Goal: Task Accomplishment & Management: Manage account settings

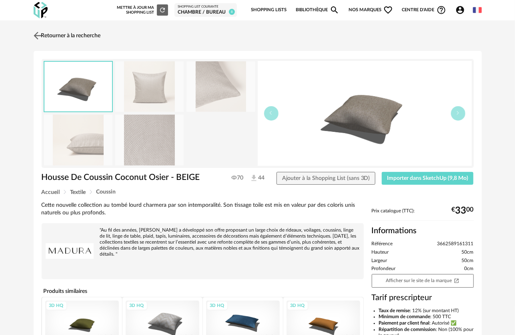
click at [42, 37] on img at bounding box center [38, 36] width 12 height 12
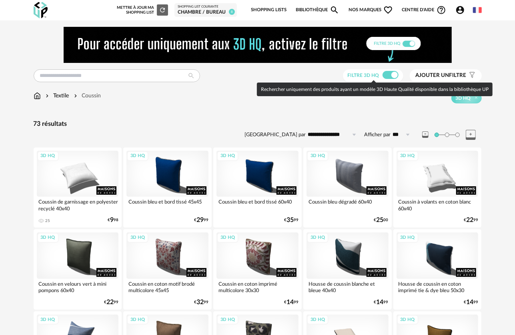
click at [381, 76] on label "Filtre 3D HQ" at bounding box center [374, 75] width 52 height 6
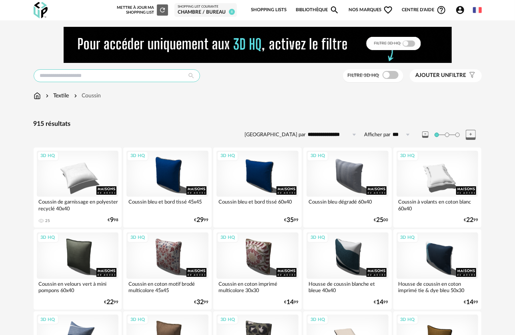
click at [88, 74] on input "text" at bounding box center [117, 75] width 166 height 13
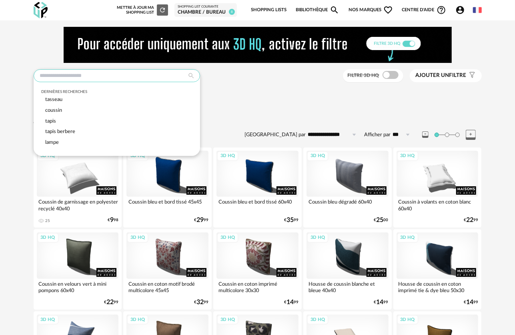
paste input "**********"
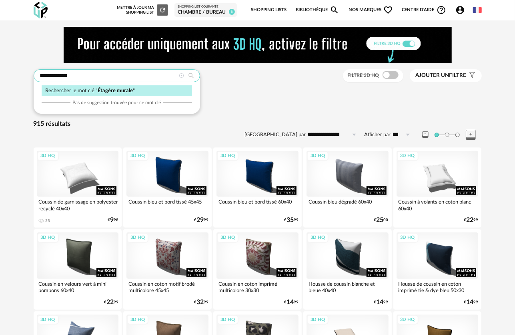
type input "**********"
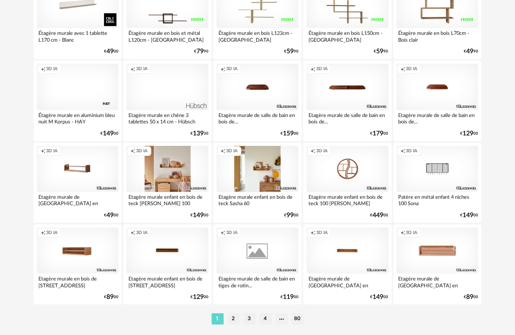
scroll to position [1481, 0]
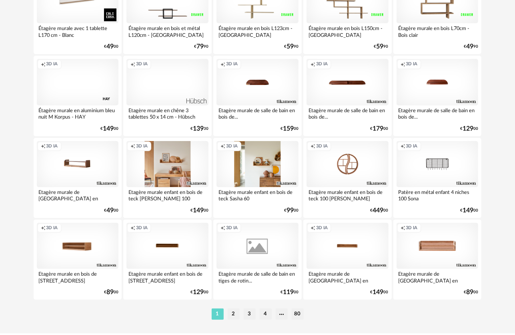
click at [178, 179] on div "Creation icon 3D IA" at bounding box center [167, 164] width 82 height 46
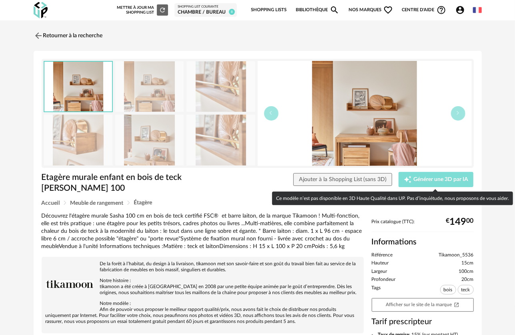
click at [423, 179] on span "Générer une 3D par IA" at bounding box center [440, 179] width 55 height 6
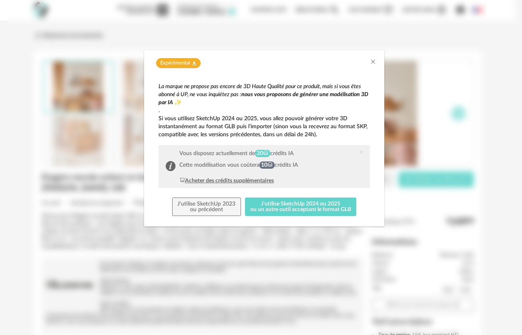
click at [254, 178] on div "Acheter des crédits supplémentaires" at bounding box center [226, 180] width 94 height 8
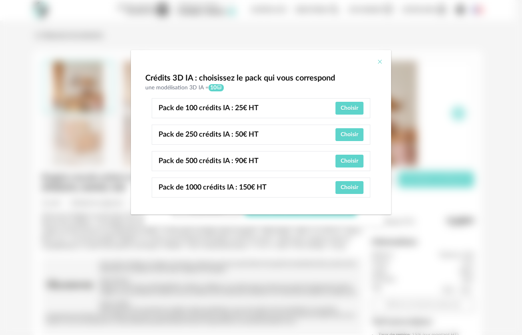
click at [378, 63] on icon "Close" at bounding box center [380, 61] width 6 height 6
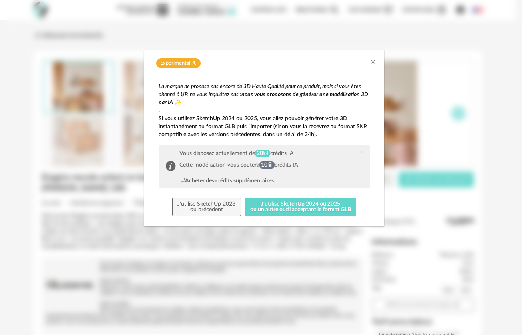
click at [369, 64] on div "Expérimental Flask icon" at bounding box center [264, 63] width 224 height 10
click at [370, 63] on icon "Close" at bounding box center [373, 61] width 6 height 6
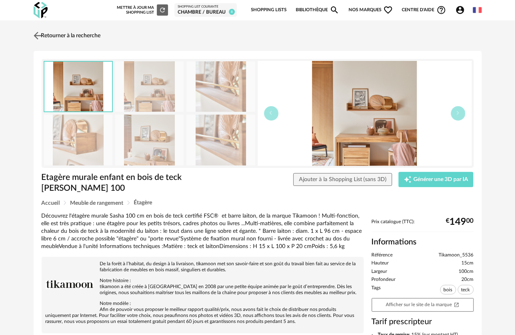
click at [36, 35] on img at bounding box center [38, 36] width 12 height 12
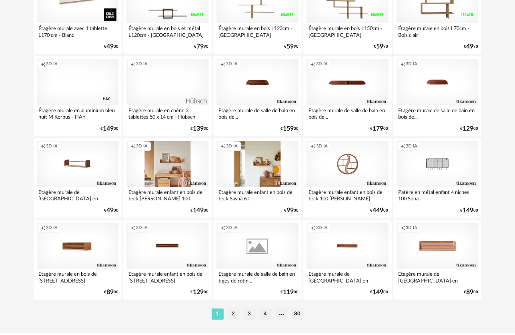
click at [174, 93] on div "Creation icon 3D IA" at bounding box center [167, 82] width 82 height 46
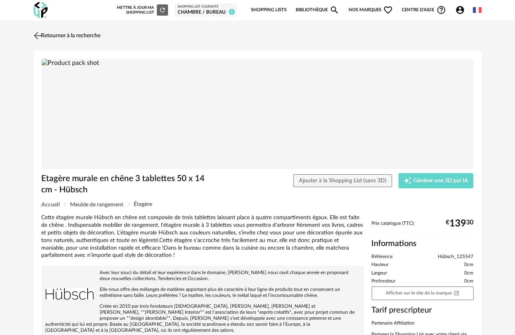
click at [41, 37] on img at bounding box center [38, 36] width 12 height 12
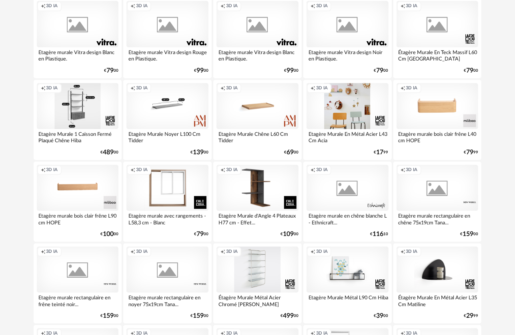
scroll to position [1040, 0]
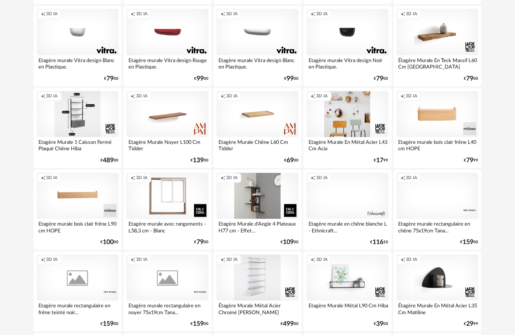
click at [261, 188] on div "Creation icon 3D IA" at bounding box center [257, 195] width 82 height 46
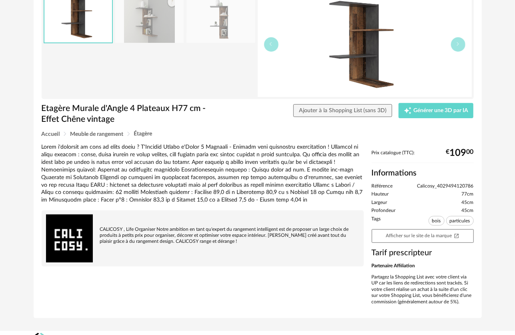
scroll to position [81, 0]
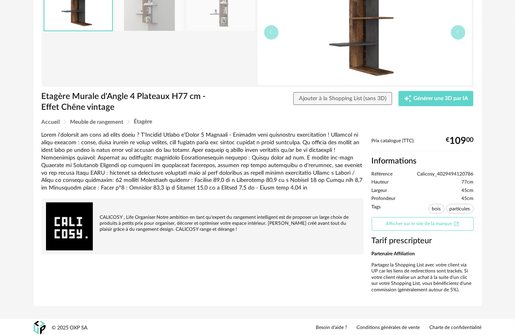
click at [409, 220] on link "Afficher sur le site de la marque Open In New icon" at bounding box center [423, 224] width 102 height 14
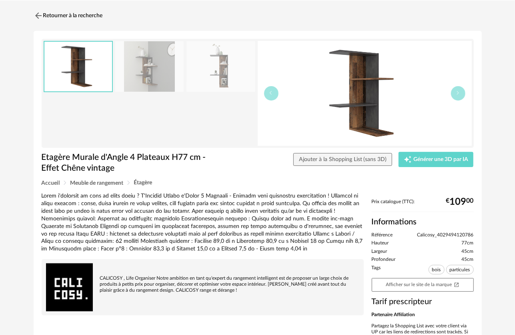
scroll to position [0, 0]
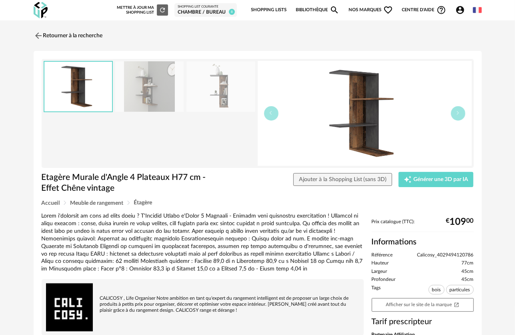
click at [30, 37] on div "Retourner à la recherche Etagère Murale d'Angle 4 Plateaux H77 cm - Effet Chêne…" at bounding box center [257, 213] width 461 height 373
click at [39, 35] on img at bounding box center [38, 36] width 12 height 12
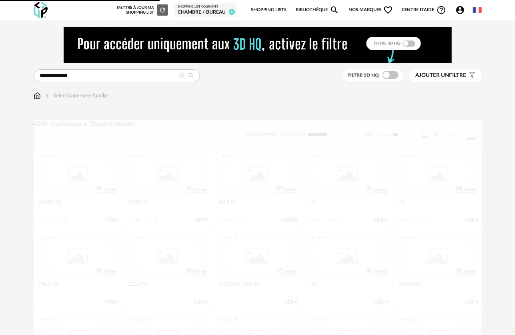
scroll to position [1040, 0]
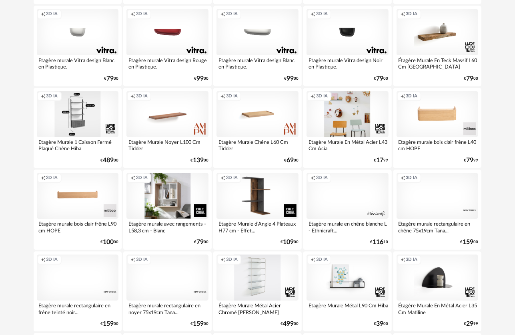
click at [155, 208] on div "Creation icon 3D IA" at bounding box center [167, 195] width 82 height 46
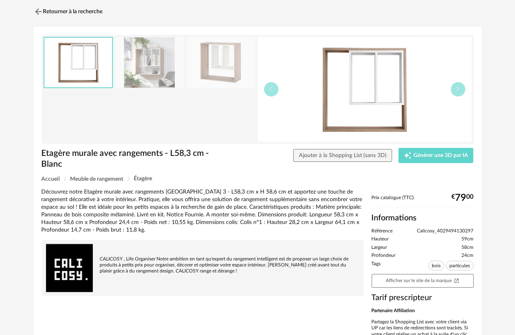
scroll to position [80, 0]
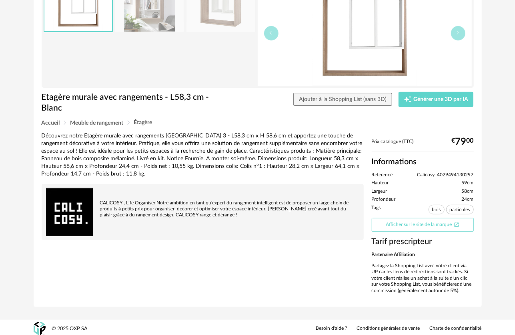
click at [404, 223] on link "Afficher sur le site de la marque Open In New icon" at bounding box center [423, 225] width 102 height 14
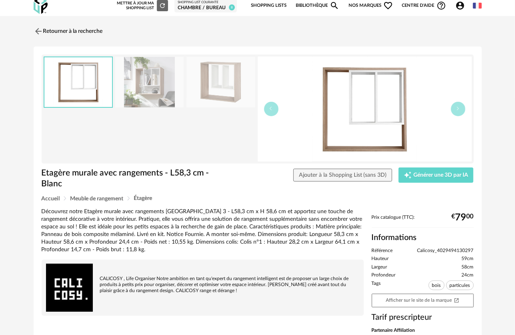
scroll to position [0, 0]
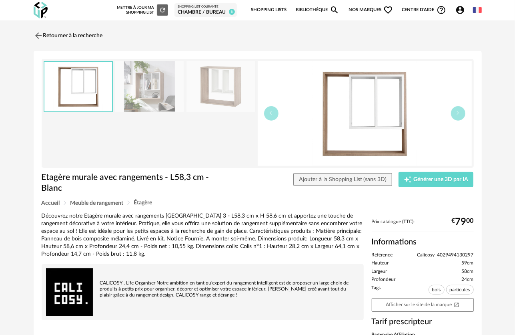
click at [26, 35] on div "Retourner à la recherche Etagère murale avec rangements - L58,3 cm - Blanc Etag…" at bounding box center [257, 209] width 515 height 379
click at [34, 35] on img at bounding box center [38, 36] width 12 height 12
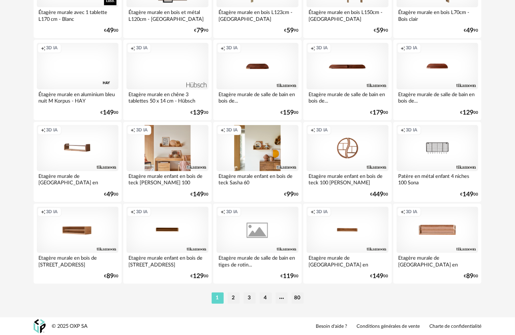
scroll to position [1497, 0]
click at [150, 146] on div "Creation icon 3D IA" at bounding box center [167, 148] width 82 height 46
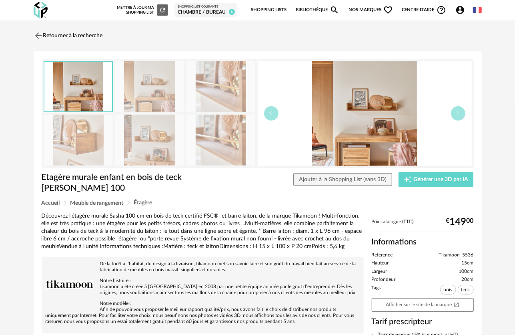
click at [371, 138] on img at bounding box center [365, 113] width 214 height 105
click at [140, 103] on img at bounding box center [149, 86] width 69 height 51
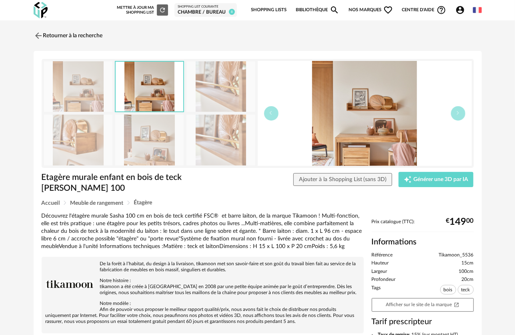
click at [160, 140] on img at bounding box center [149, 139] width 69 height 51
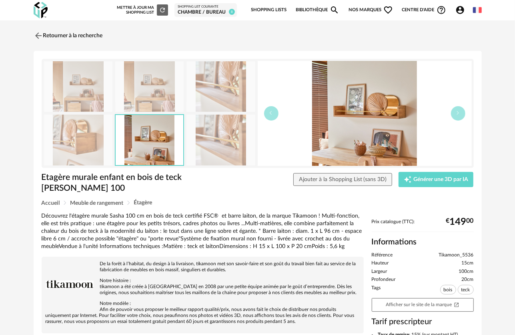
click at [267, 16] on link "Shopping Lists" at bounding box center [269, 10] width 36 height 17
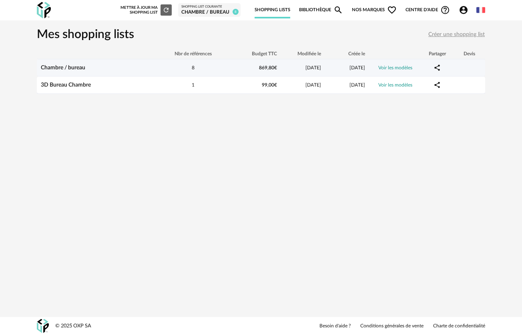
click at [150, 74] on td "Chambre / bureau" at bounding box center [97, 67] width 120 height 17
click at [150, 73] on td "Chambre / bureau" at bounding box center [97, 67] width 120 height 17
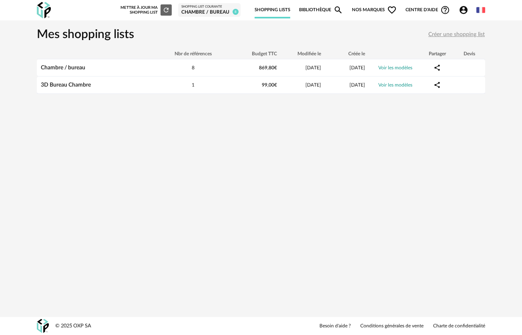
click at [40, 2] on link at bounding box center [44, 10] width 14 height 20
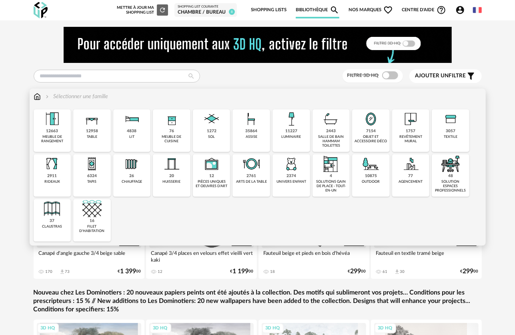
click at [375, 173] on div "10875" at bounding box center [371, 175] width 12 height 5
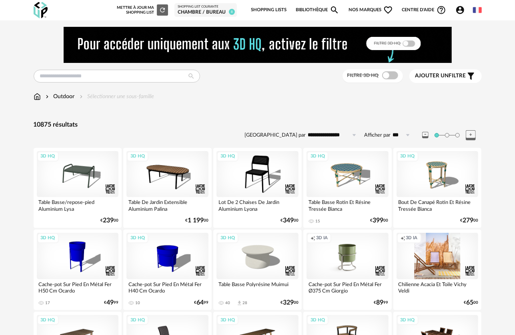
click at [150, 8] on div "Mettre à jour ma Shopping List Refresh icon" at bounding box center [142, 9] width 51 height 11
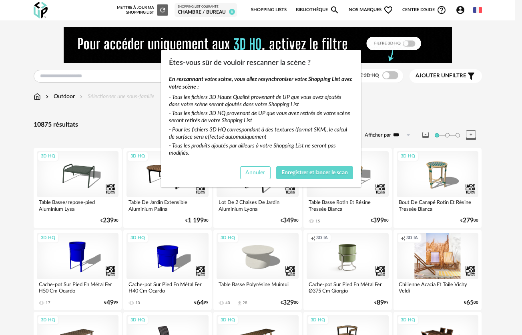
click at [250, 168] on button "Annuler" at bounding box center [255, 172] width 30 height 13
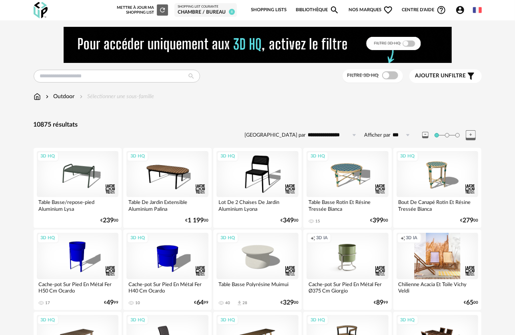
click at [45, 12] on img at bounding box center [41, 10] width 14 height 16
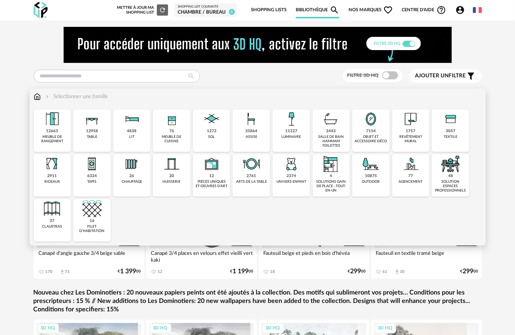
click at [365, 128] on div "7154 objet et accessoire déco" at bounding box center [371, 130] width 38 height 42
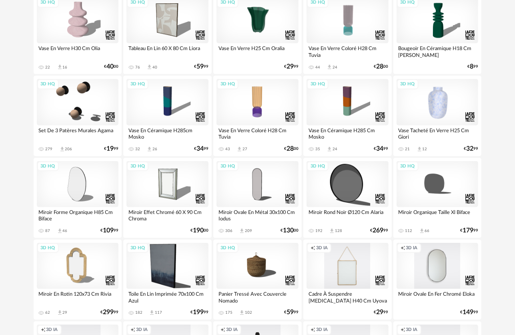
scroll to position [40, 0]
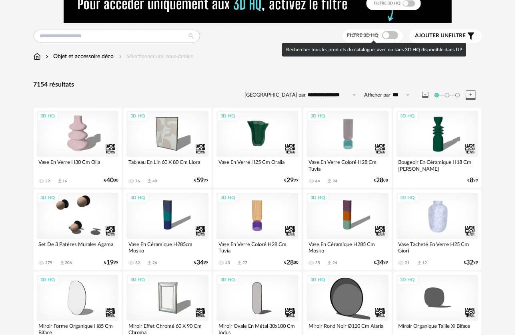
click at [389, 36] on span at bounding box center [390, 35] width 16 height 8
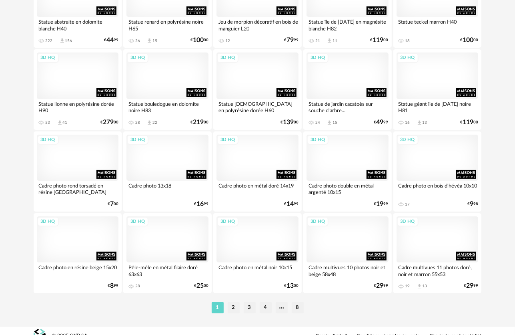
scroll to position [1497, 0]
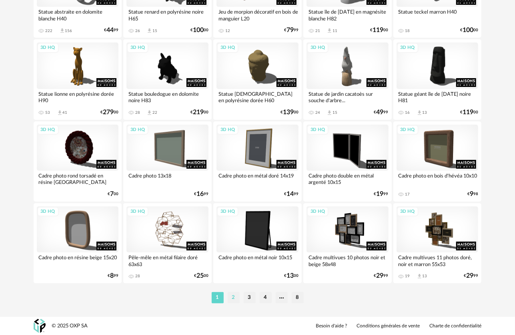
click at [230, 298] on li "2" at bounding box center [234, 297] width 12 height 11
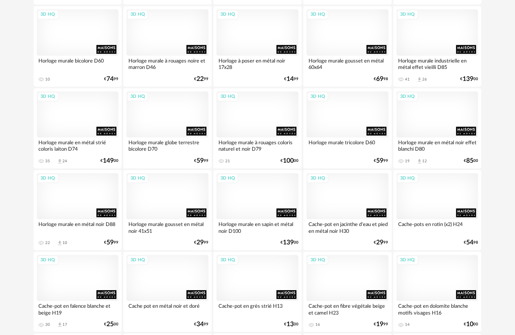
scroll to position [1160, 0]
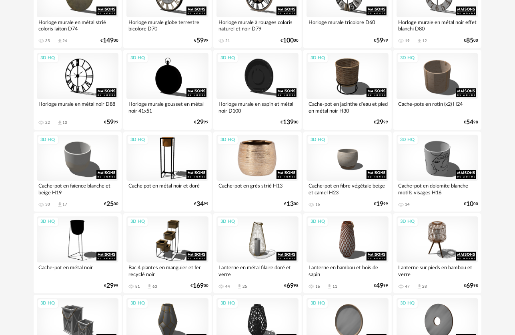
click at [252, 152] on div "3D HQ" at bounding box center [257, 157] width 82 height 46
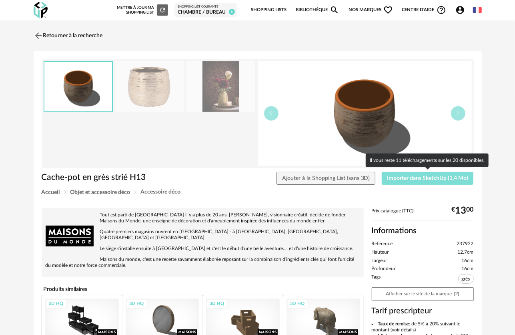
click at [392, 176] on span "Importer dans SketchUp (1,4 Mo)" at bounding box center [427, 178] width 81 height 6
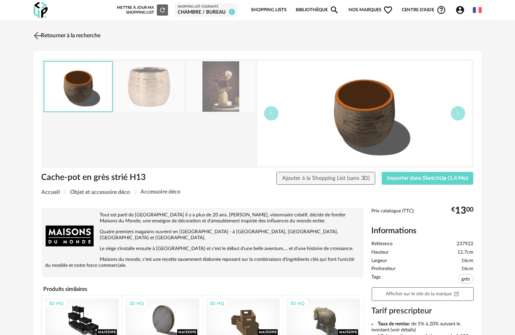
click at [42, 30] on img at bounding box center [38, 36] width 12 height 12
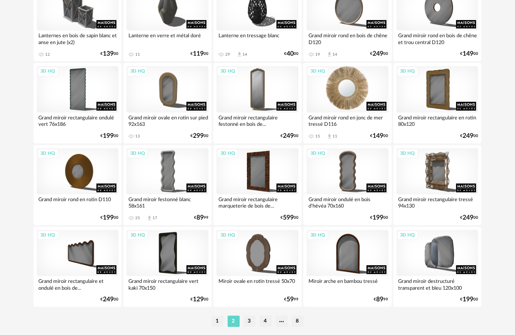
scroll to position [1497, 0]
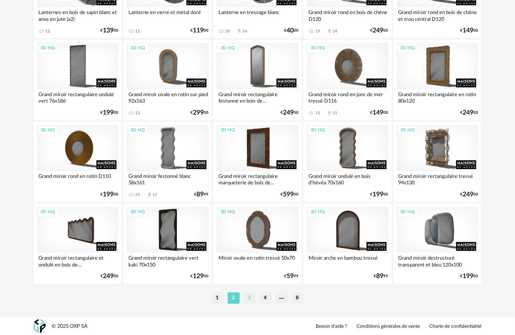
click at [250, 297] on li "3" at bounding box center [250, 297] width 12 height 11
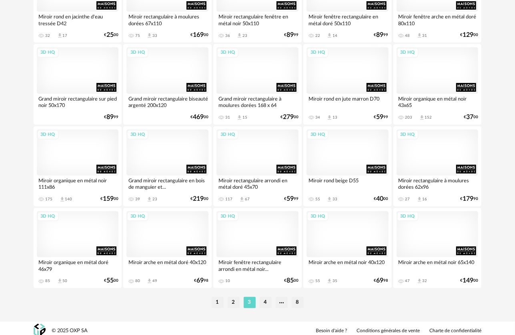
scroll to position [1497, 0]
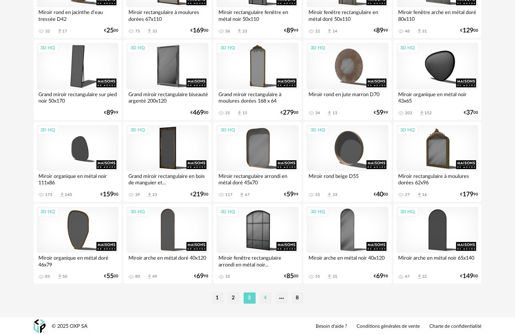
click at [268, 296] on li "4" at bounding box center [266, 297] width 12 height 11
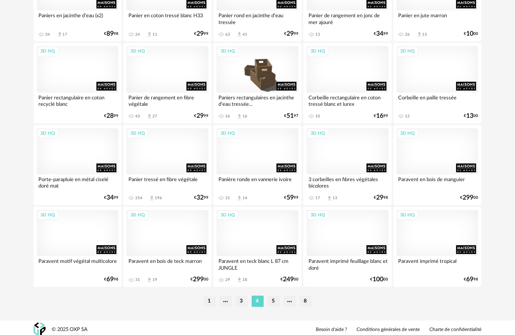
scroll to position [1497, 0]
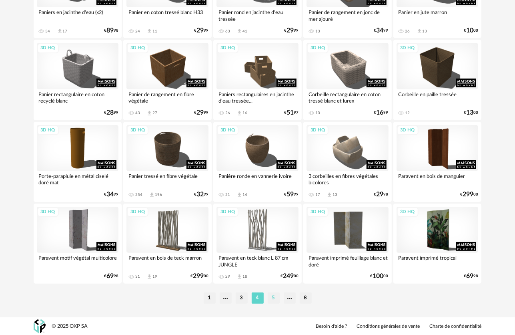
click at [276, 297] on li "5" at bounding box center [274, 297] width 12 height 11
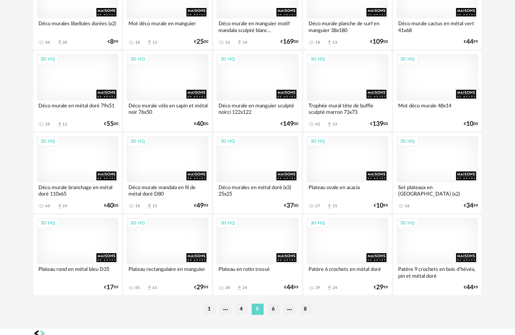
scroll to position [1497, 0]
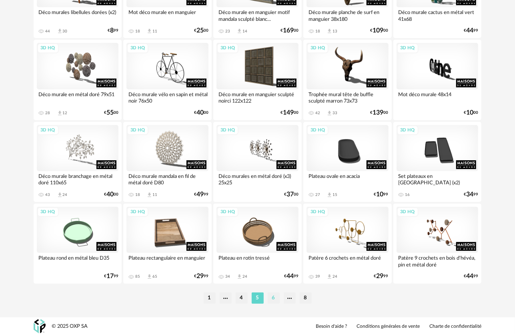
click at [274, 301] on li "6" at bounding box center [274, 297] width 12 height 11
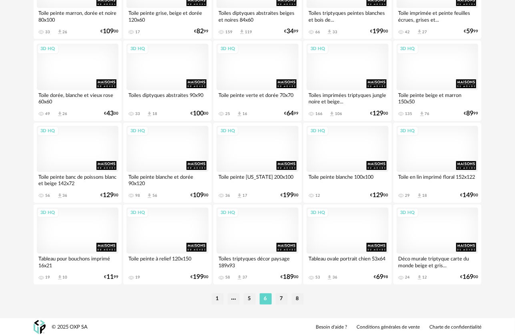
scroll to position [1497, 0]
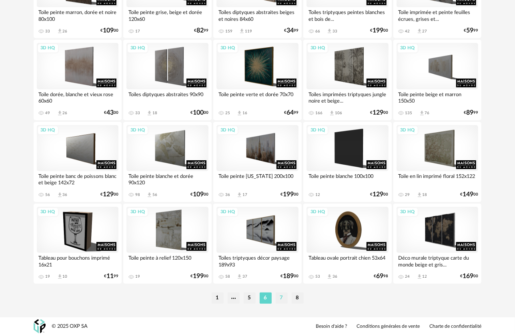
click at [278, 298] on li "7" at bounding box center [282, 297] width 12 height 11
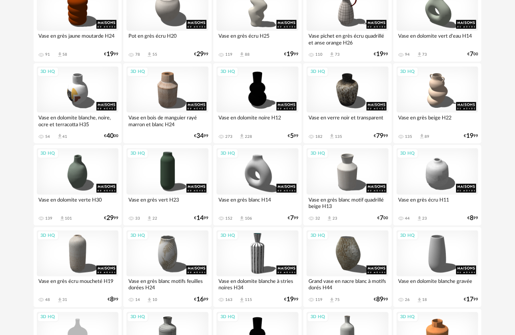
scroll to position [480, 0]
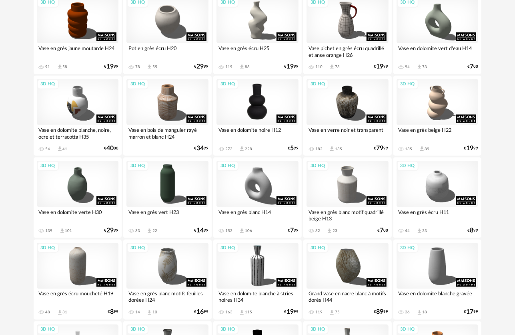
click at [266, 114] on div "3D HQ" at bounding box center [257, 102] width 82 height 46
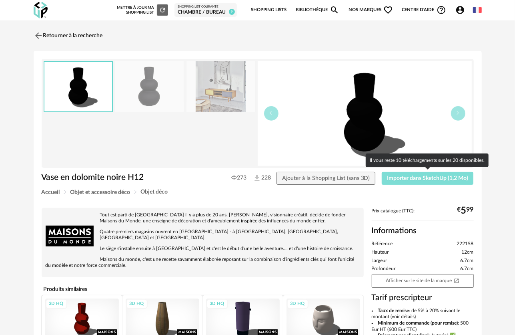
click at [463, 183] on button "Importer dans SketchUp (1,2 Mo)" at bounding box center [428, 178] width 92 height 13
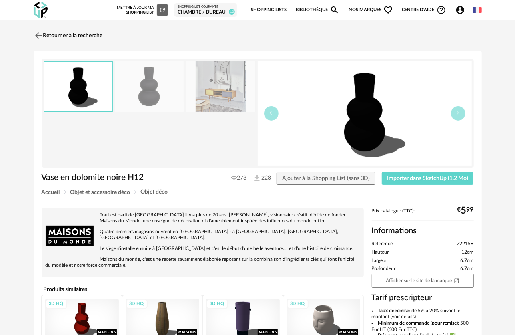
click at [216, 90] on img at bounding box center [220, 86] width 69 height 51
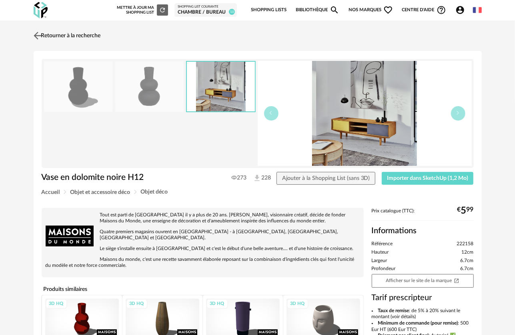
click at [41, 34] on img at bounding box center [38, 36] width 12 height 12
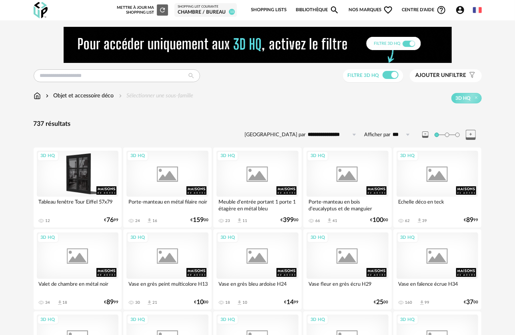
scroll to position [480, 0]
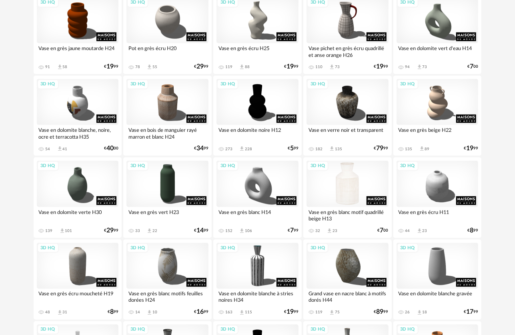
click at [358, 187] on div "3D HQ" at bounding box center [348, 183] width 82 height 46
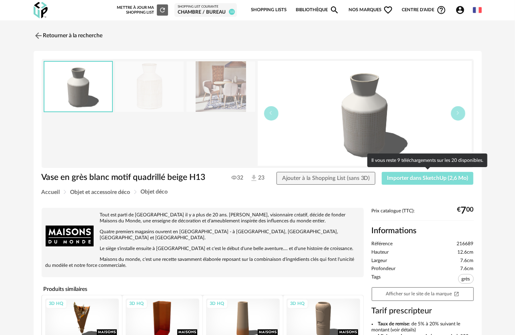
click at [407, 177] on span "Importer dans SketchUp (2,6 Mo)" at bounding box center [427, 178] width 81 height 6
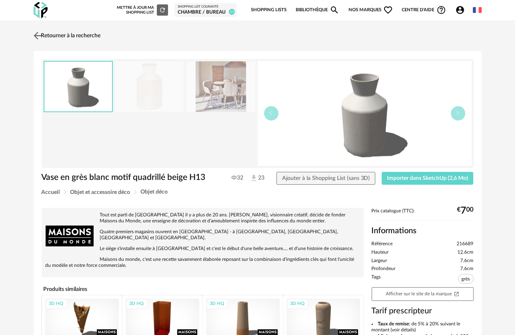
click at [41, 39] on img at bounding box center [38, 36] width 12 height 12
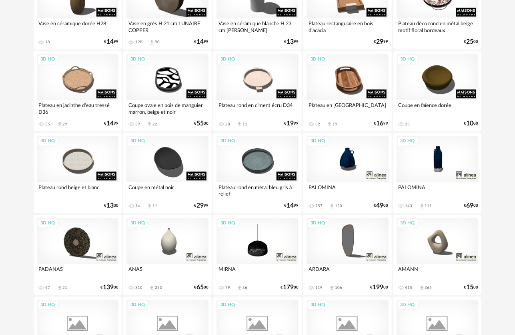
scroll to position [920, 0]
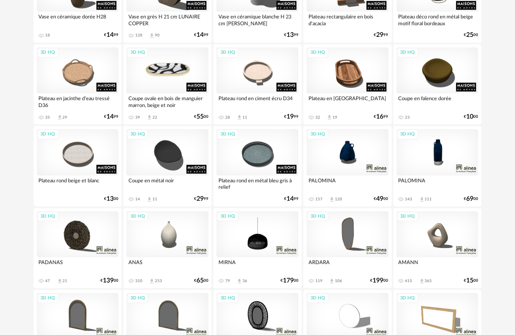
click at [171, 73] on div "3D HQ" at bounding box center [167, 70] width 82 height 46
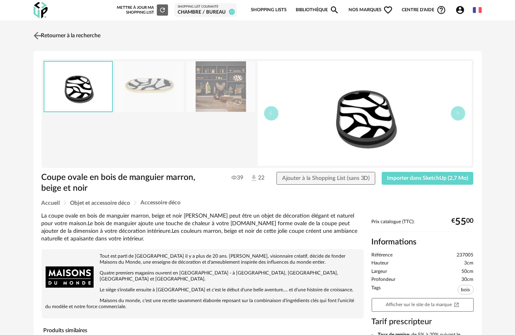
click at [36, 34] on img at bounding box center [38, 36] width 12 height 12
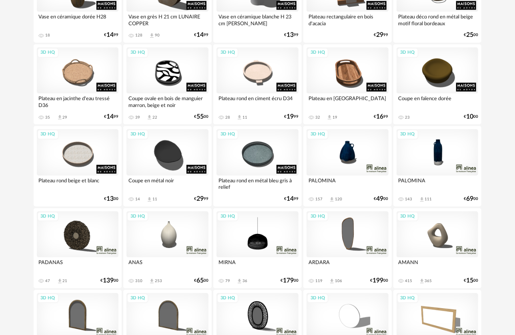
scroll to position [1040, 0]
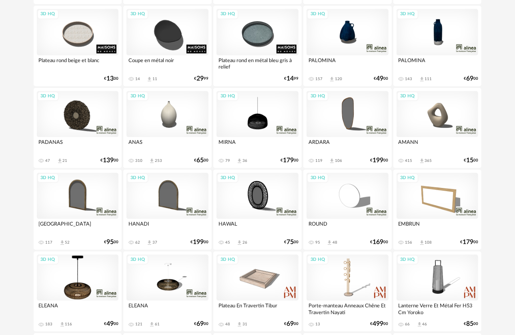
click at [438, 113] on div "3D HQ" at bounding box center [438, 114] width 82 height 46
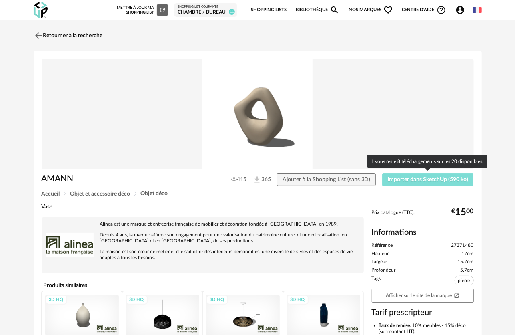
click at [416, 182] on span "Importer dans SketchUp (590 ko)" at bounding box center [427, 179] width 81 height 6
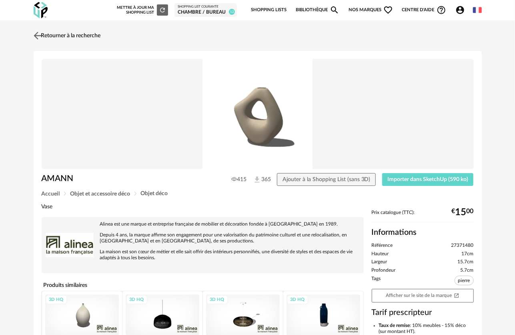
click at [40, 35] on img at bounding box center [38, 36] width 12 height 12
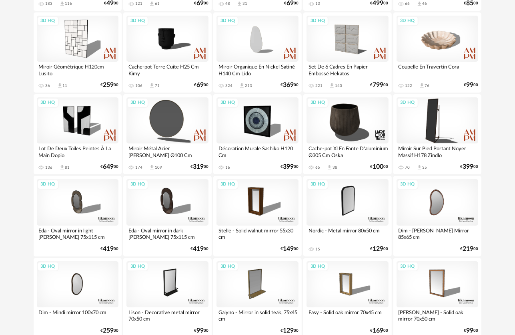
scroll to position [1497, 0]
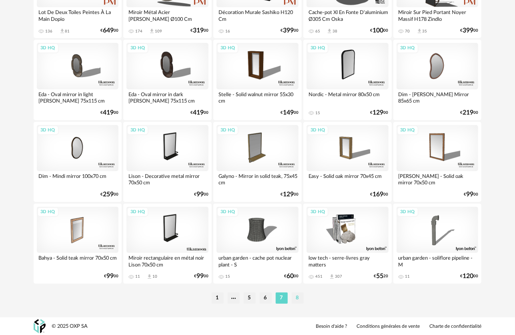
click at [301, 299] on li "8" at bounding box center [298, 297] width 12 height 11
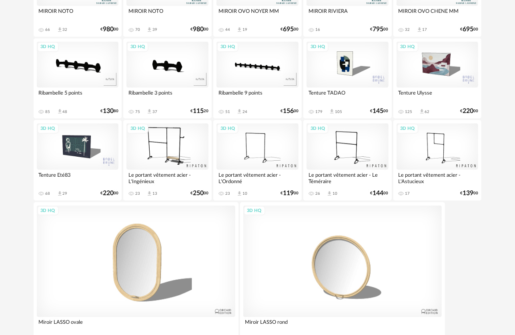
scroll to position [582, 0]
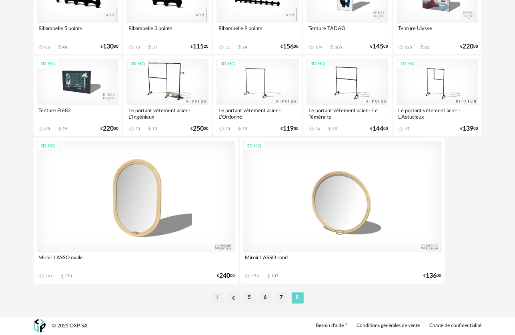
click at [218, 301] on li "1" at bounding box center [218, 297] width 12 height 11
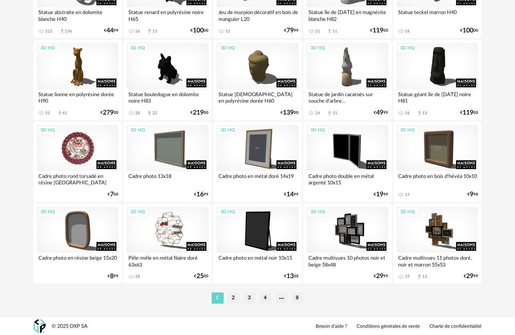
scroll to position [1497, 0]
click at [234, 300] on li "2" at bounding box center [234, 297] width 12 height 11
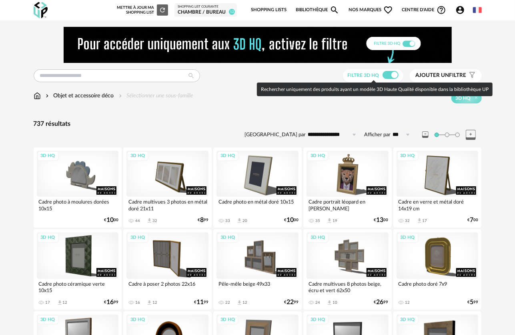
click at [384, 73] on span at bounding box center [391, 75] width 16 height 8
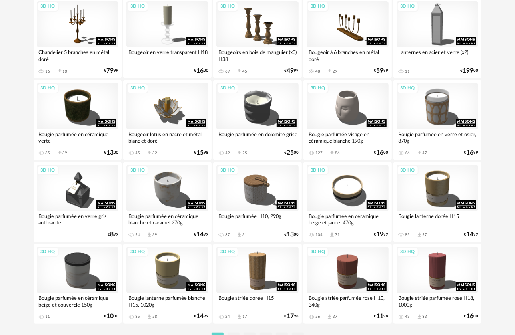
scroll to position [1497, 0]
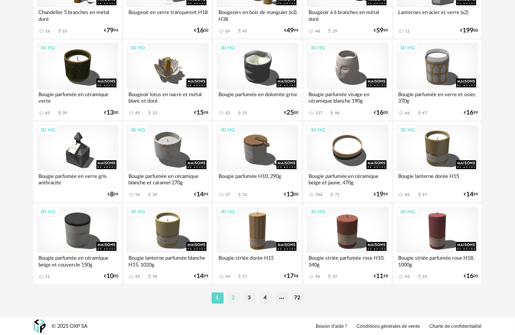
click at [235, 292] on li "2" at bounding box center [234, 297] width 12 height 11
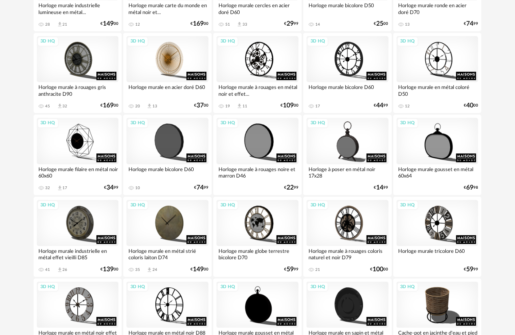
scroll to position [1497, 0]
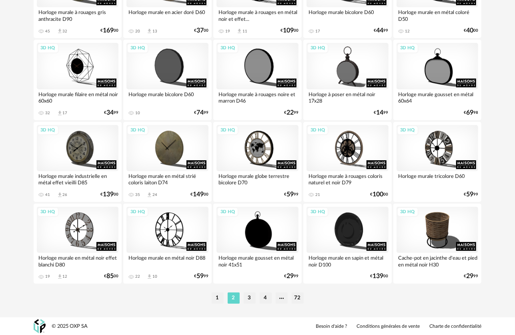
click at [255, 303] on div "1 2 3 4 72" at bounding box center [258, 297] width 448 height 13
click at [253, 300] on li "3" at bounding box center [250, 297] width 12 height 11
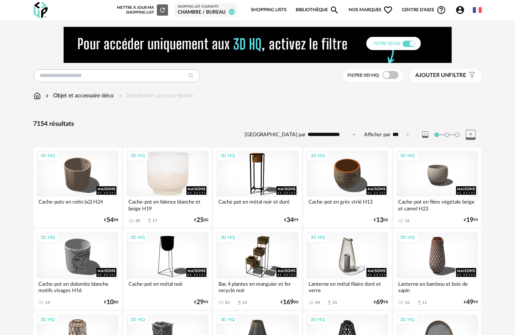
click at [171, 171] on div "3D HQ" at bounding box center [167, 173] width 82 height 46
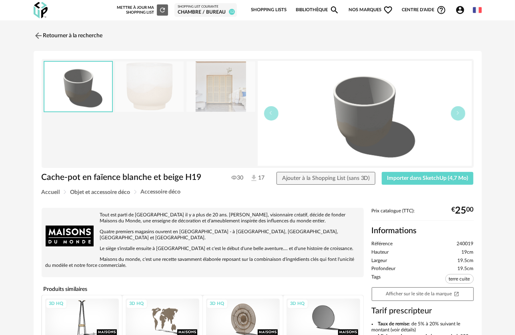
click at [33, 35] on div "Retourner à la recherche Cache-pot en faïence blanche et beige H19 Cache-pot en…" at bounding box center [257, 262] width 461 height 471
click at [37, 36] on img at bounding box center [38, 36] width 12 height 12
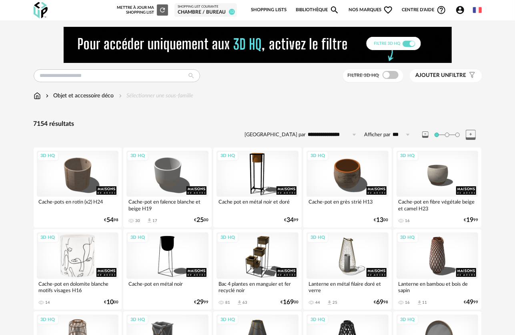
click at [99, 254] on div "3D HQ" at bounding box center [78, 255] width 82 height 46
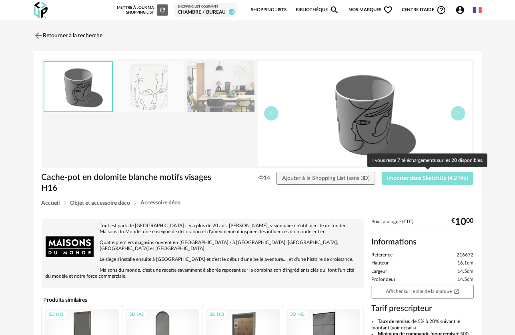
click at [422, 176] on span "Importer dans SketchUp (4,2 Mo)" at bounding box center [427, 178] width 81 height 6
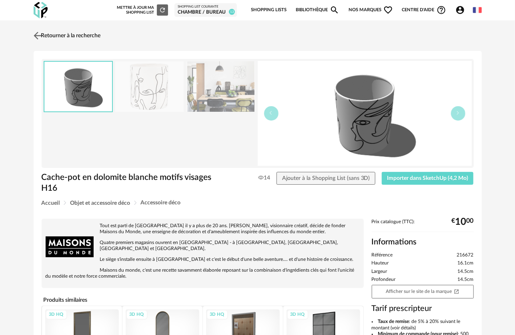
click at [39, 34] on img at bounding box center [38, 36] width 12 height 12
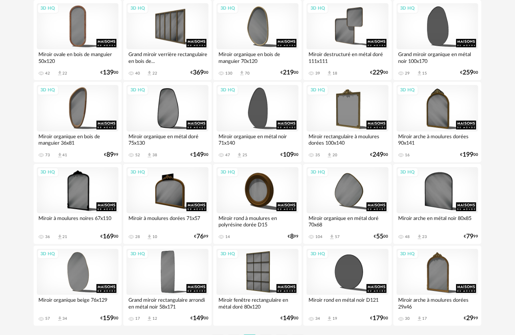
scroll to position [1497, 0]
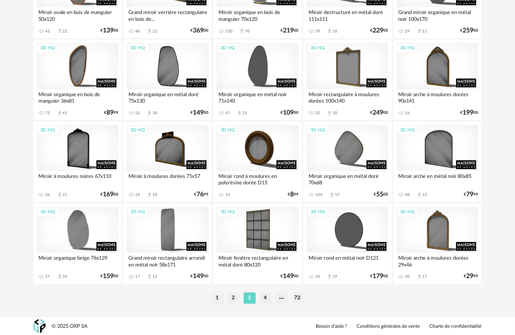
click at [274, 297] on ul "1 2 3 4 72" at bounding box center [258, 297] width 96 height 11
click at [278, 297] on li at bounding box center [282, 297] width 12 height 11
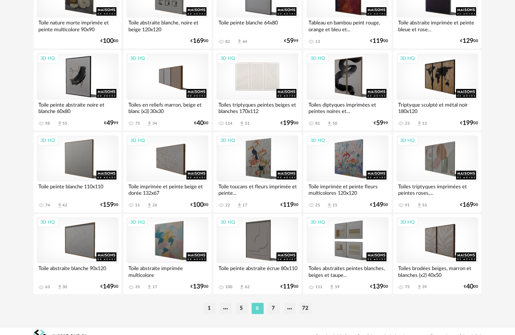
scroll to position [1497, 0]
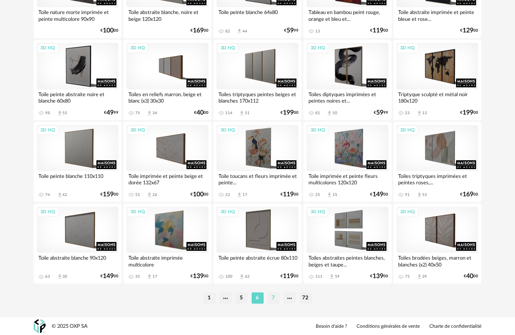
click at [271, 297] on li "7" at bounding box center [274, 297] width 12 height 11
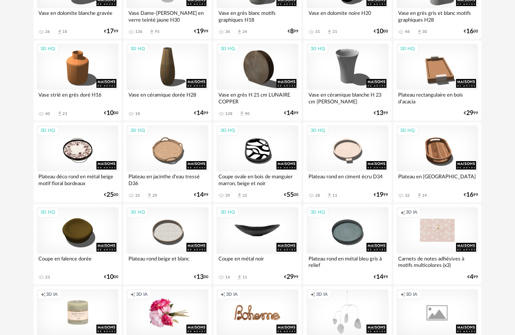
scroll to position [1481, 0]
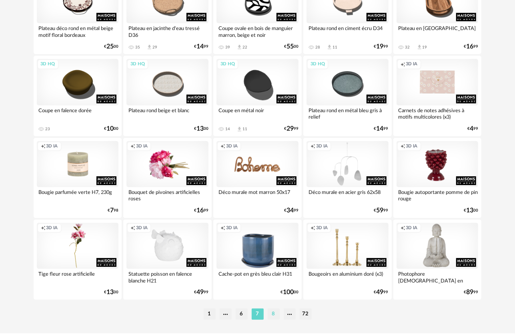
click at [268, 315] on li "8" at bounding box center [274, 313] width 12 height 11
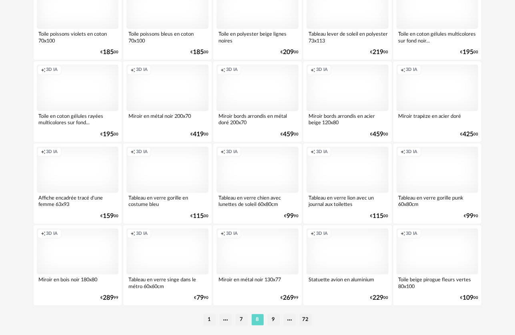
scroll to position [1497, 0]
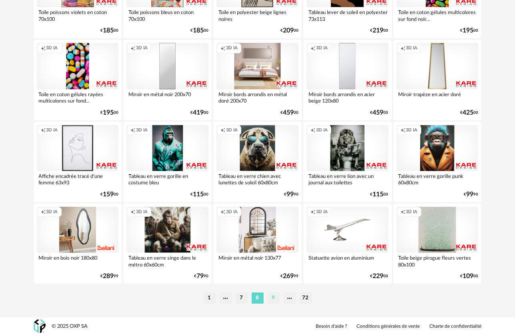
click at [276, 302] on li "9" at bounding box center [274, 297] width 12 height 11
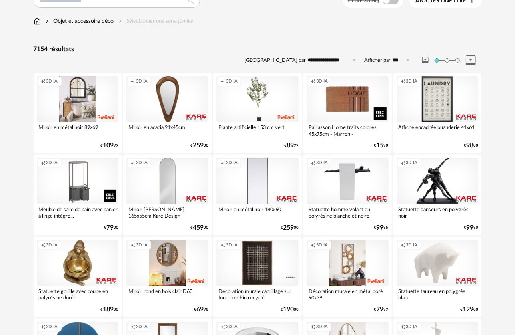
scroll to position [240, 0]
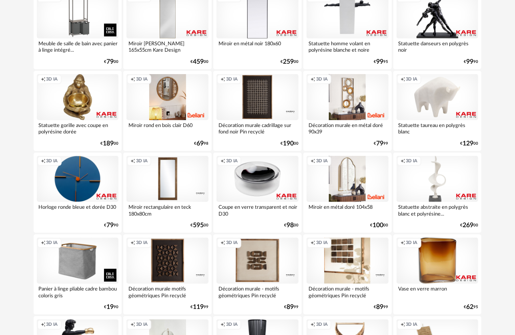
click at [349, 258] on div "Creation icon 3D IA" at bounding box center [348, 260] width 82 height 46
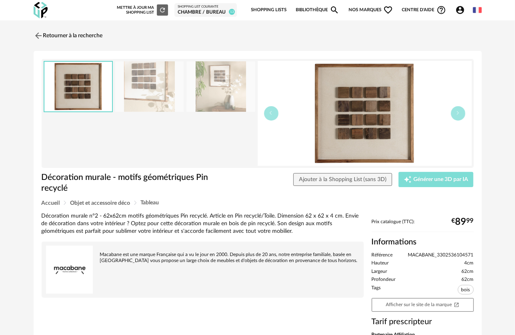
click at [404, 185] on button "Creation icon Générer une 3D par IA" at bounding box center [436, 179] width 75 height 15
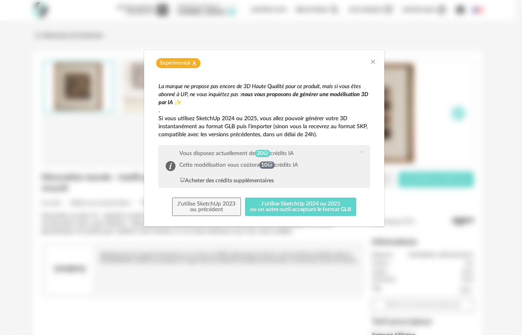
click at [279, 154] on div "Vous disposez actuellement de 20 crédits IA" at bounding box center [238, 153] width 119 height 7
click at [359, 154] on icon "dialog" at bounding box center [361, 152] width 5 height 5
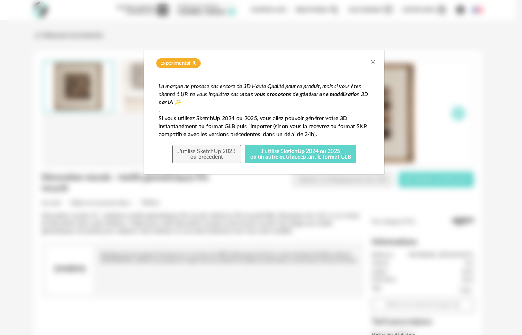
click at [186, 62] on span "Expérimental" at bounding box center [175, 63] width 30 height 7
click at [380, 62] on div "Expérimental Flask icon" at bounding box center [264, 61] width 240 height 22
click at [375, 61] on icon "Close" at bounding box center [373, 61] width 6 height 6
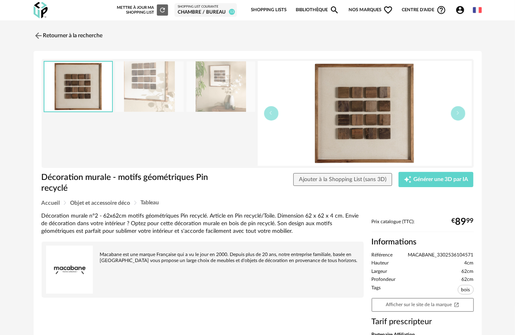
click at [46, 13] on img at bounding box center [41, 10] width 14 height 16
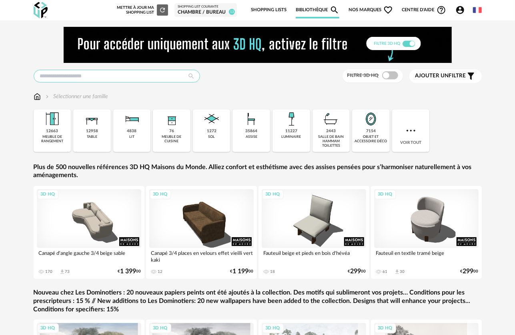
click at [115, 79] on input "text" at bounding box center [117, 76] width 166 height 13
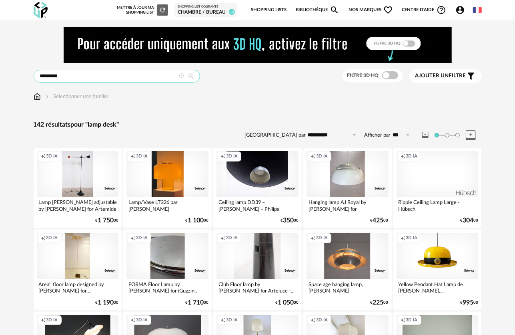
drag, startPoint x: 69, startPoint y: 76, endPoint x: 53, endPoint y: 72, distance: 16.5
click at [53, 72] on input "*********" at bounding box center [117, 76] width 166 height 13
click at [74, 78] on input "**********" at bounding box center [117, 76] width 166 height 13
drag, startPoint x: 66, startPoint y: 74, endPoint x: 50, endPoint y: 73, distance: 16.0
click at [50, 73] on input "**********" at bounding box center [117, 76] width 166 height 13
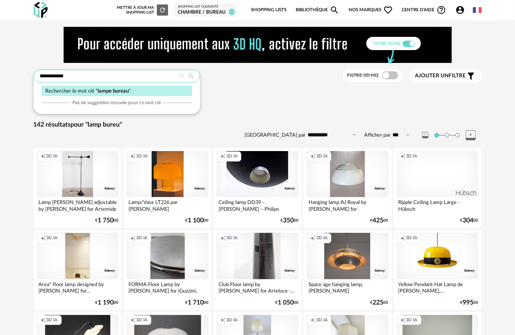
type input "**********"
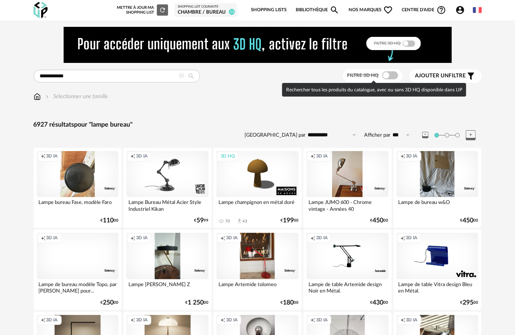
click at [404, 74] on div "Filtre 3D HQ Ajouter un filtre s Filter icon Filtrer par :" at bounding box center [412, 76] width 139 height 14
click at [391, 77] on span at bounding box center [390, 75] width 16 height 8
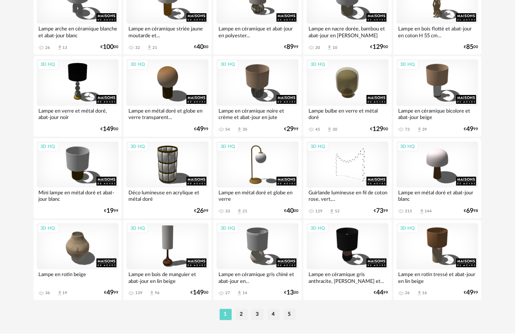
scroll to position [1497, 0]
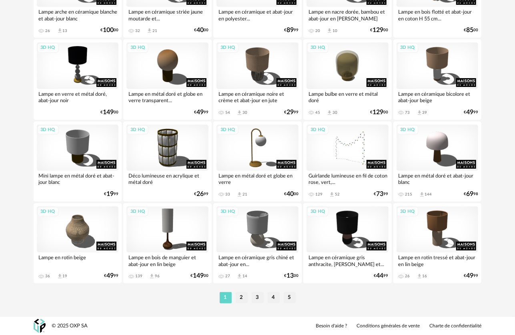
click at [240, 299] on li "2" at bounding box center [242, 297] width 12 height 11
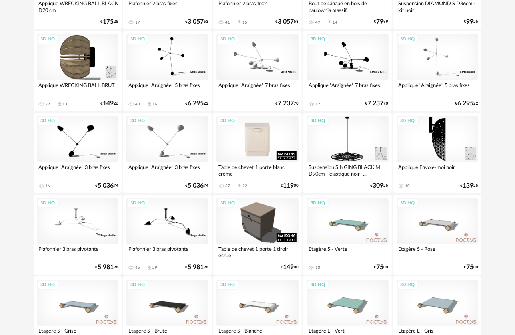
scroll to position [1497, 0]
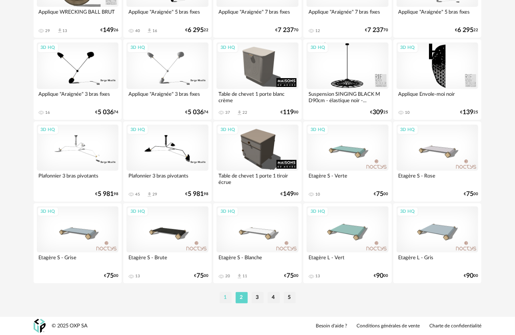
click at [229, 297] on li "1" at bounding box center [226, 297] width 12 height 11
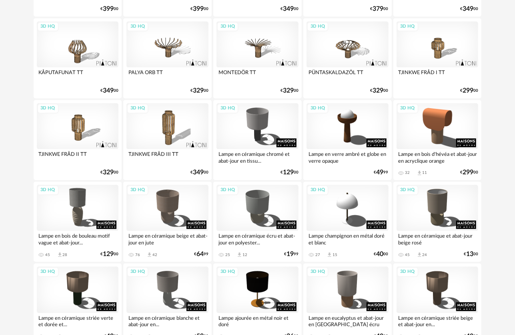
scroll to position [720, 0]
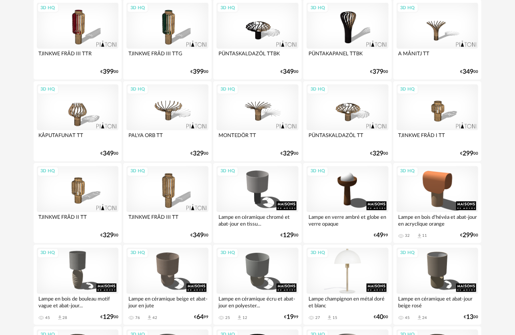
click at [357, 252] on div "3D HQ" at bounding box center [348, 271] width 82 height 46
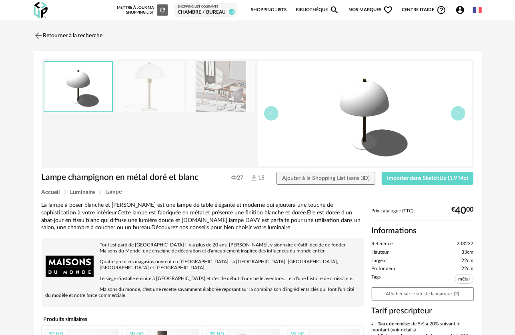
click at [206, 89] on img at bounding box center [220, 86] width 69 height 51
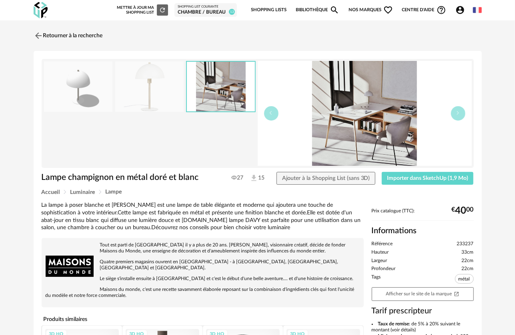
click at [159, 86] on img at bounding box center [149, 86] width 69 height 51
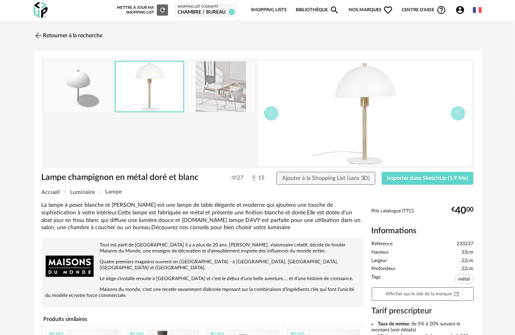
click at [86, 76] on img at bounding box center [78, 86] width 69 height 51
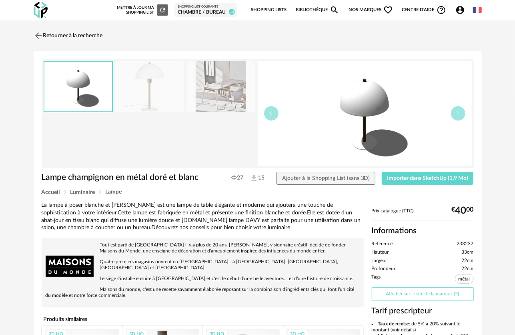
click at [404, 299] on link "Afficher sur le site de la marque Open In New icon" at bounding box center [423, 294] width 102 height 14
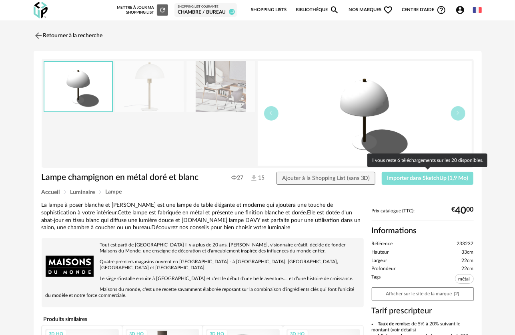
click at [418, 181] on button "Importer dans SketchUp (1,9 Mo)" at bounding box center [428, 178] width 92 height 13
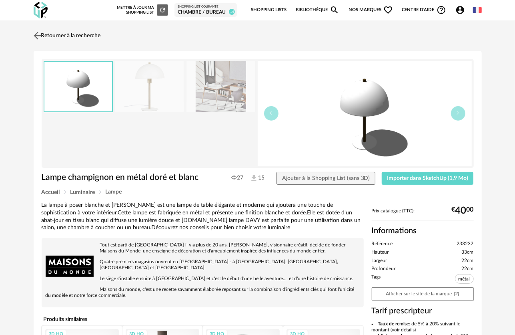
click at [39, 32] on img at bounding box center [38, 36] width 12 height 12
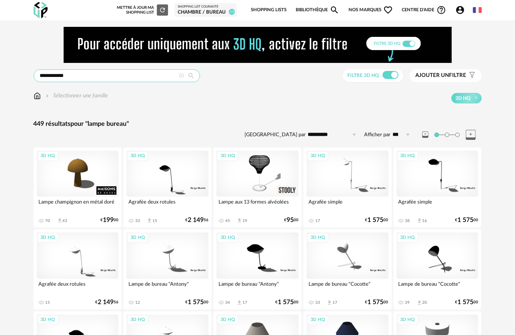
drag, startPoint x: -24, startPoint y: 78, endPoint x: -36, endPoint y: 76, distance: 12.1
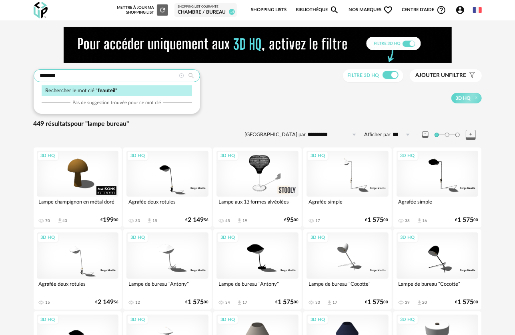
type input "********"
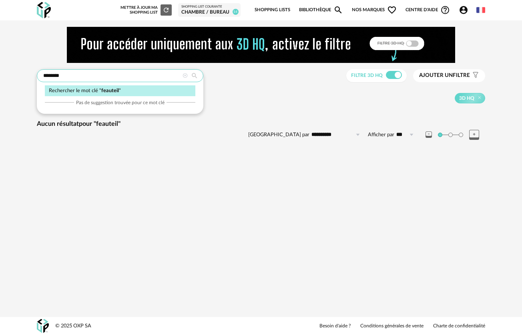
drag, startPoint x: 84, startPoint y: 79, endPoint x: 14, endPoint y: 74, distance: 70.2
click at [22, 75] on div "**********" at bounding box center [261, 90] width 522 height 140
paste input "text"
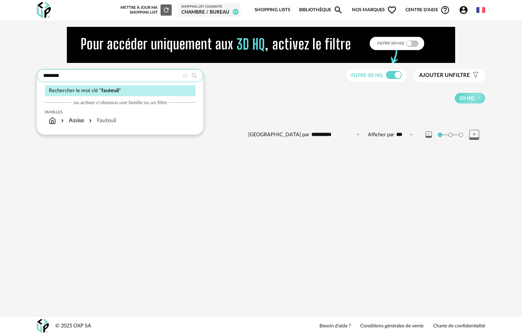
type input "********"
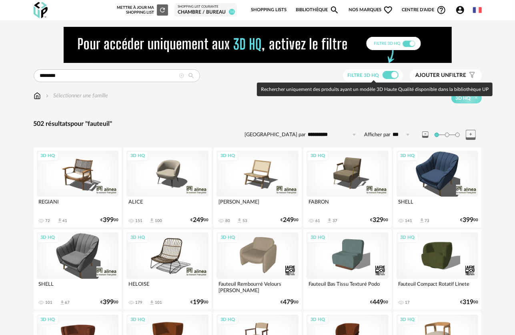
click at [389, 77] on span at bounding box center [391, 75] width 16 height 8
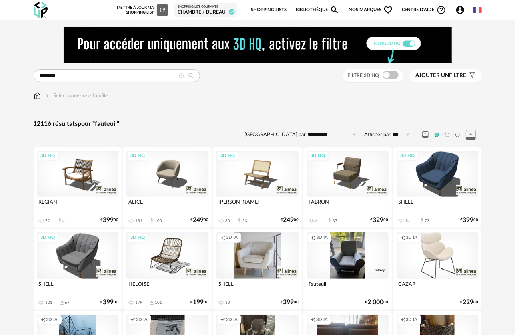
click at [467, 79] on span "Filter icon" at bounding box center [471, 75] width 9 height 7
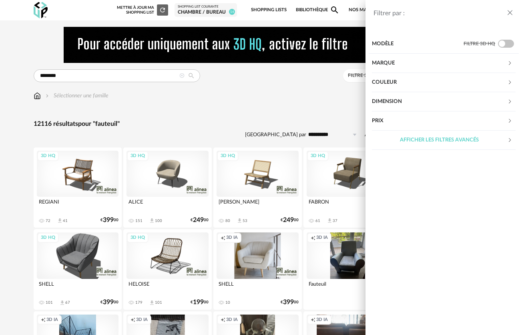
click at [431, 119] on div "Prix" at bounding box center [439, 120] width 135 height 19
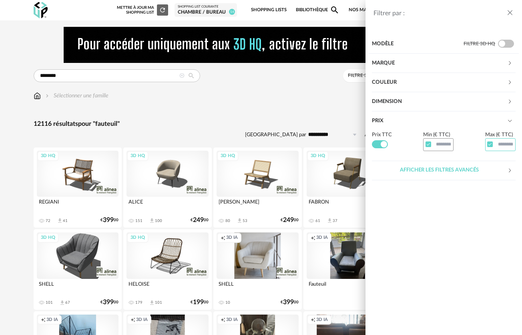
click at [500, 145] on input "text" at bounding box center [500, 144] width 30 height 12
type input "***"
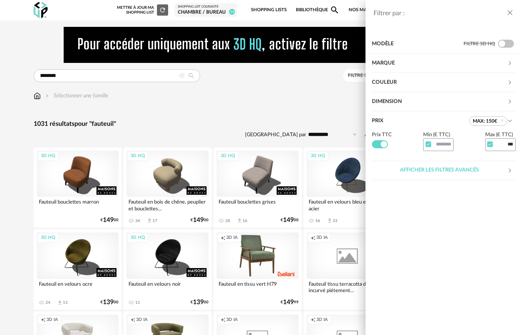
click at [272, 122] on div "Filtrer par : Modèle Filtre 3D HQ Marque &tradition 0 101 Copenhagen 0 366 Conc…" at bounding box center [261, 167] width 522 height 335
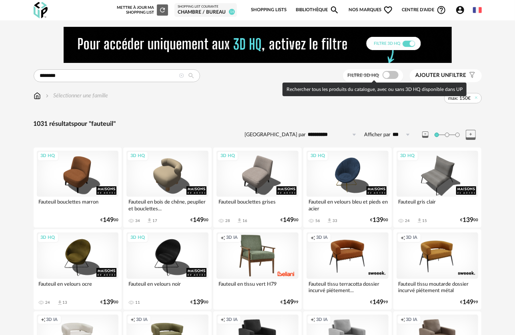
click at [385, 72] on span at bounding box center [391, 75] width 16 height 8
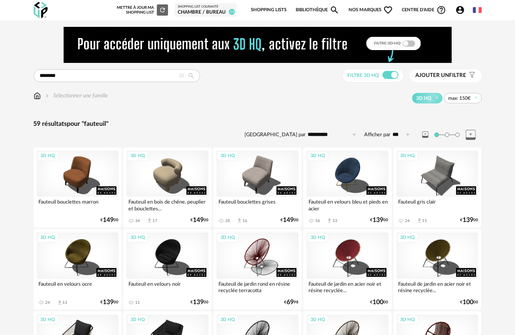
click at [466, 101] on span "max: 150€" at bounding box center [460, 98] width 22 height 6
click at [457, 100] on span "max: 150€" at bounding box center [460, 98] width 22 height 6
click at [475, 96] on icon at bounding box center [475, 97] width 5 height 5
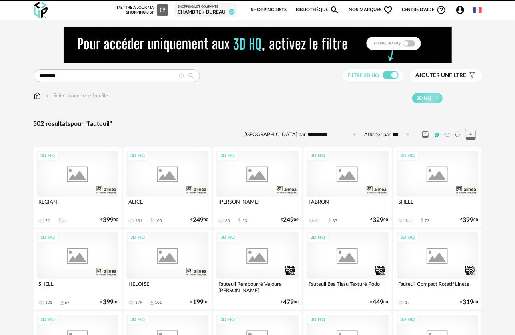
click at [455, 74] on span "Ajouter un filtre" at bounding box center [441, 75] width 51 height 7
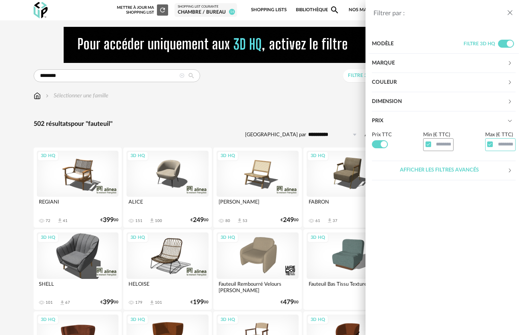
click at [497, 143] on input "text" at bounding box center [500, 144] width 30 height 12
type input "***"
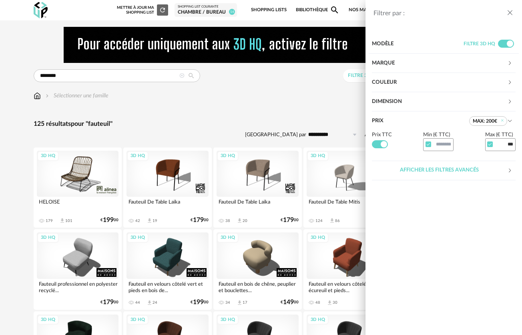
click at [190, 92] on div "Filtrer par : Modèle Filtre 3D HQ Marque &tradition 0 101 Copenhagen 0 366 Conc…" at bounding box center [261, 167] width 522 height 335
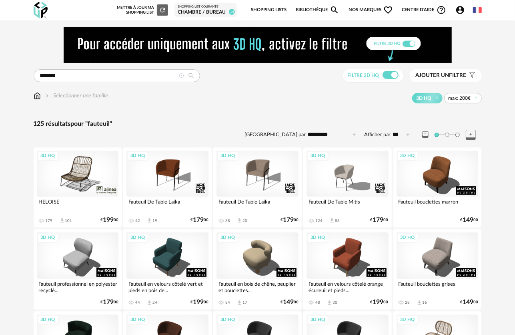
click at [192, 10] on div "Chambre / bureau" at bounding box center [206, 12] width 56 height 6
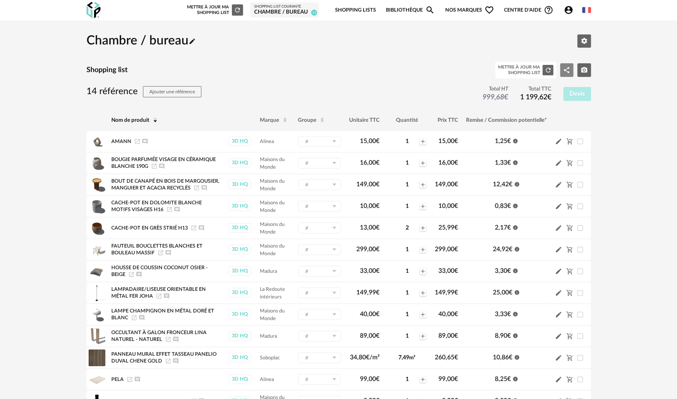
click at [521, 69] on icon "Share Variant icon" at bounding box center [567, 70] width 6 height 6
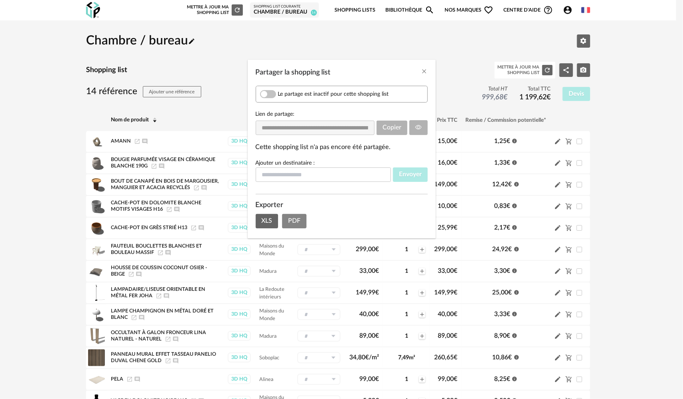
click at [293, 224] on button "PDF" at bounding box center [294, 221] width 24 height 14
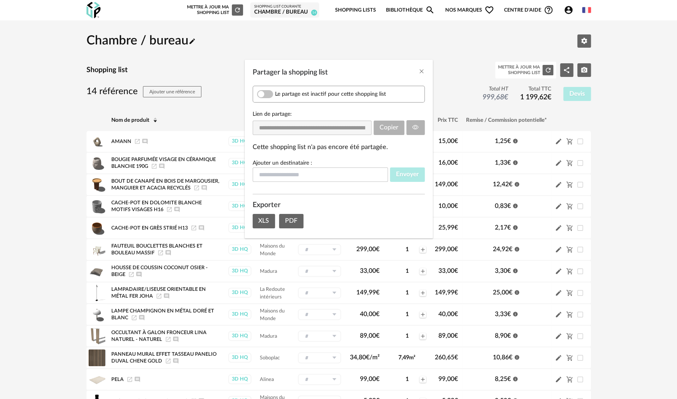
click at [272, 92] on div "Le partage est inactif pour cette shopping list" at bounding box center [338, 94] width 172 height 17
click at [271, 93] on span "Partager la shopping list" at bounding box center [265, 94] width 16 height 8
click at [295, 222] on span "PDF" at bounding box center [291, 220] width 12 height 6
click at [398, 125] on button "Copier" at bounding box center [388, 127] width 31 height 14
click at [313, 26] on div "**********" at bounding box center [338, 199] width 677 height 399
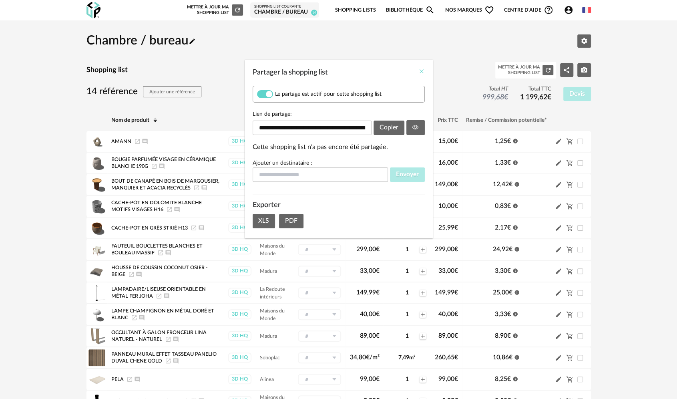
click at [421, 72] on icon "Close" at bounding box center [421, 71] width 6 height 6
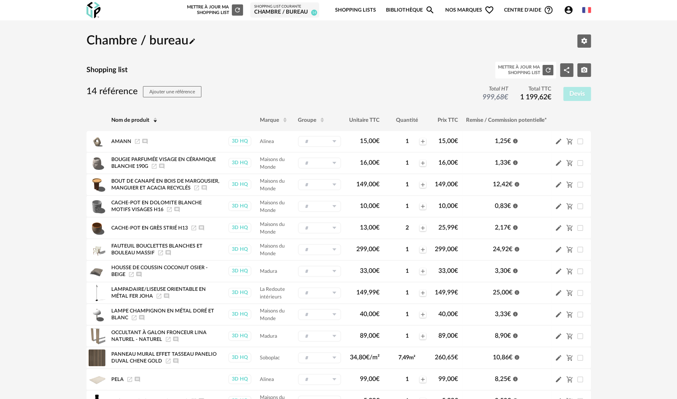
click at [91, 18] on img at bounding box center [93, 10] width 14 height 16
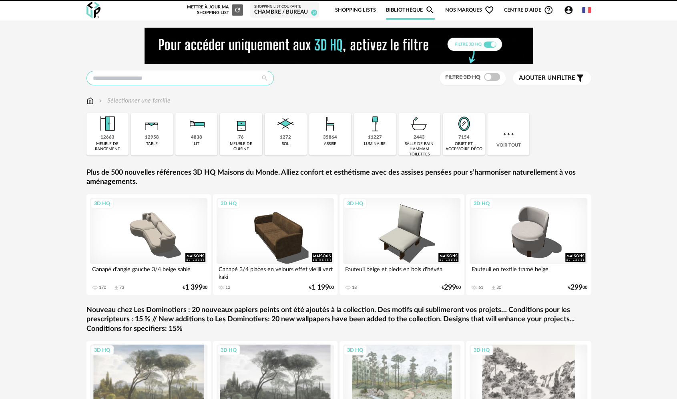
click at [128, 81] on input "text" at bounding box center [179, 78] width 187 height 14
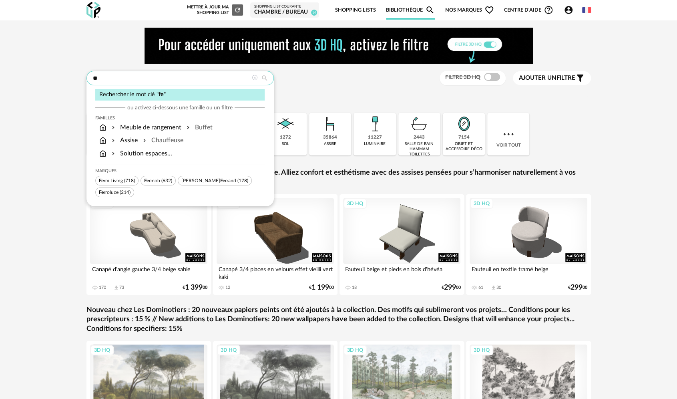
type input "*"
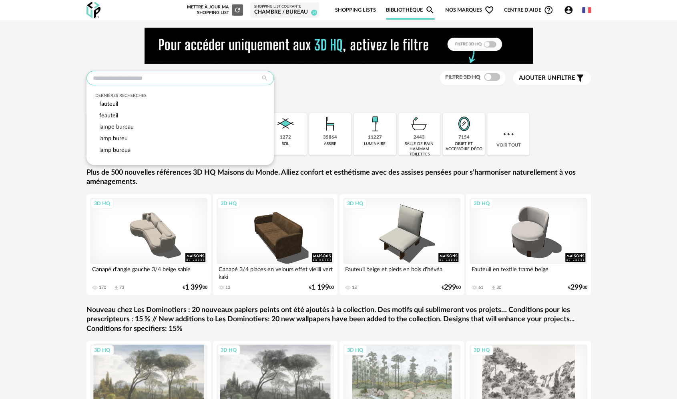
paste input "**********"
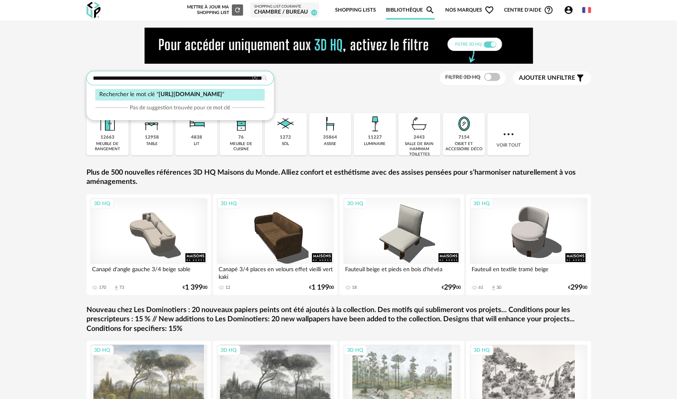
scroll to position [0, 35]
type input "**********"
drag, startPoint x: 260, startPoint y: 77, endPoint x: 76, endPoint y: 78, distance: 183.7
click at [76, 78] on div "**********" at bounding box center [338, 243] width 677 height 446
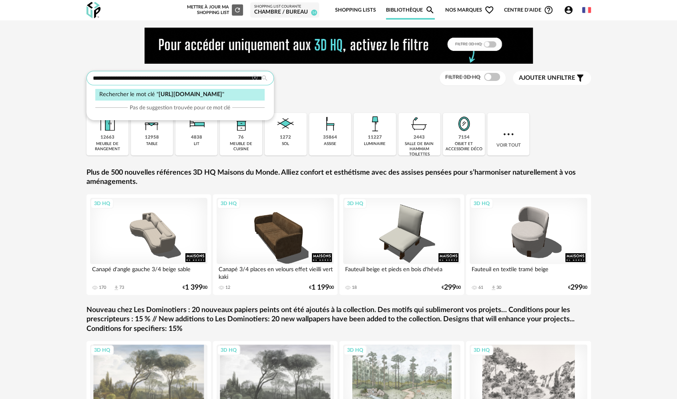
scroll to position [0, 35]
drag, startPoint x: 91, startPoint y: 76, endPoint x: 508, endPoint y: 132, distance: 420.7
click at [508, 132] on div "**********" at bounding box center [338, 247] width 519 height 439
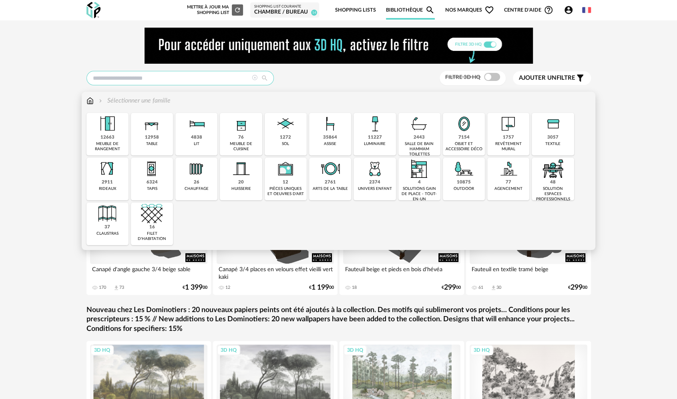
scroll to position [0, 0]
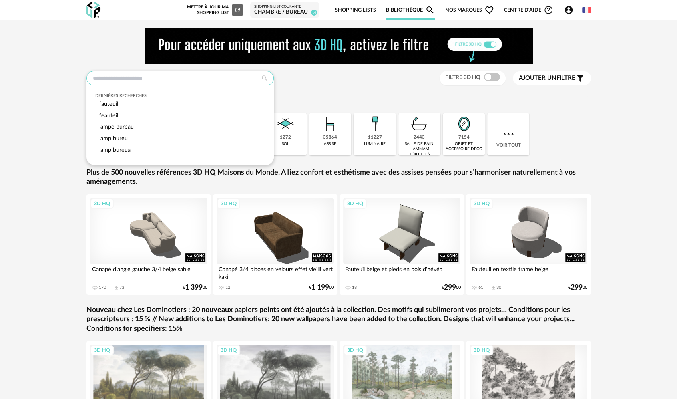
paste input "********"
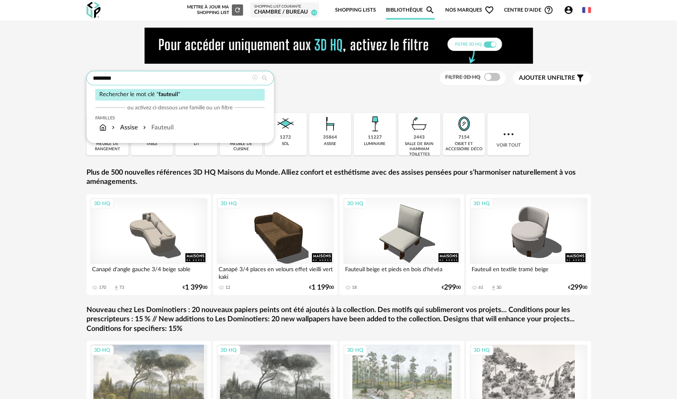
type input "********"
click at [172, 97] on div "Rechercher le mot clé " fauteuil "" at bounding box center [179, 95] width 169 height 12
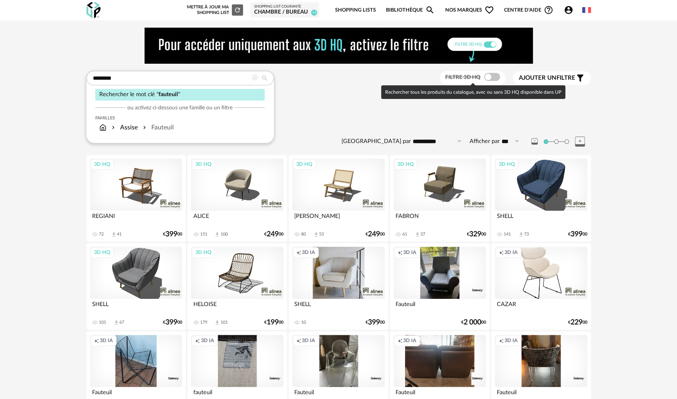
click at [495, 77] on span at bounding box center [492, 77] width 16 height 8
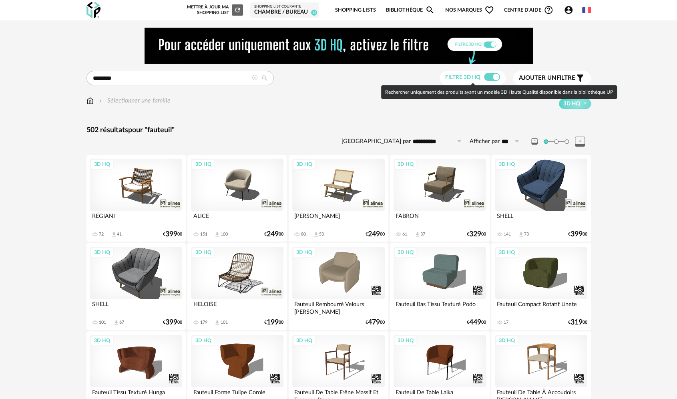
click at [413, 104] on div "3D HQ" at bounding box center [380, 103] width 420 height 10
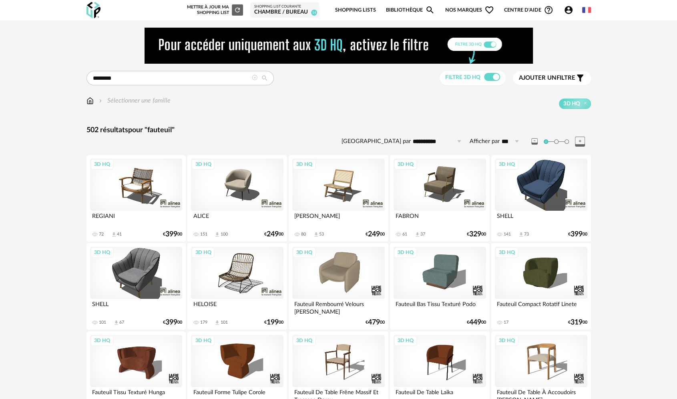
click at [576, 142] on icon at bounding box center [580, 141] width 10 height 10
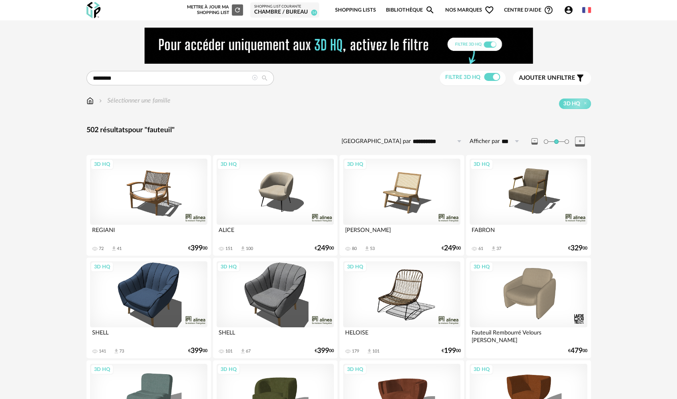
click at [576, 142] on icon at bounding box center [580, 141] width 10 height 10
click at [552, 78] on span "Ajouter un" at bounding box center [538, 78] width 38 height 6
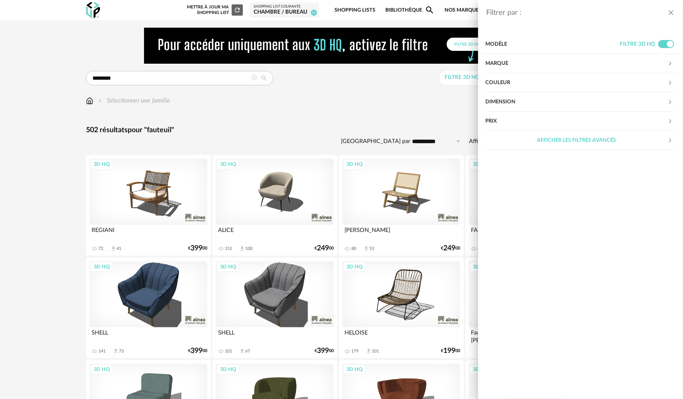
click at [537, 62] on div "Marque" at bounding box center [576, 63] width 182 height 19
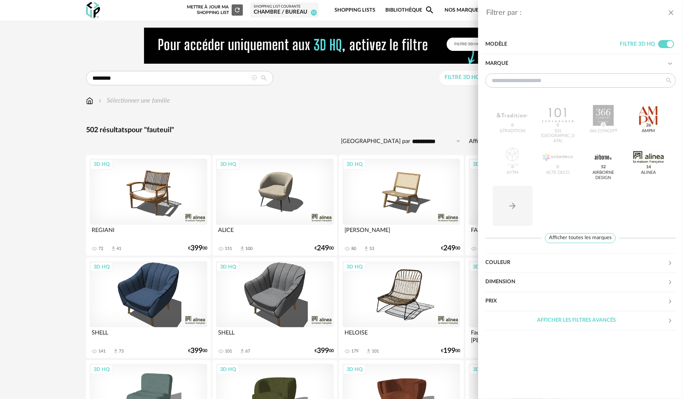
click at [537, 62] on div "Marque" at bounding box center [576, 63] width 182 height 19
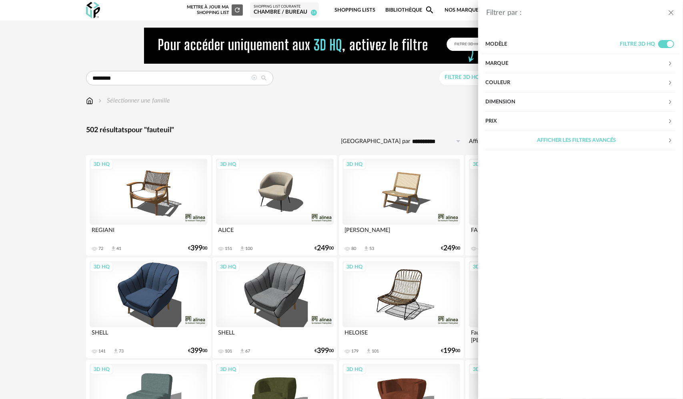
click at [508, 120] on div "Prix" at bounding box center [576, 121] width 182 height 19
click at [662, 141] on input "text" at bounding box center [659, 146] width 34 height 14
type input "***"
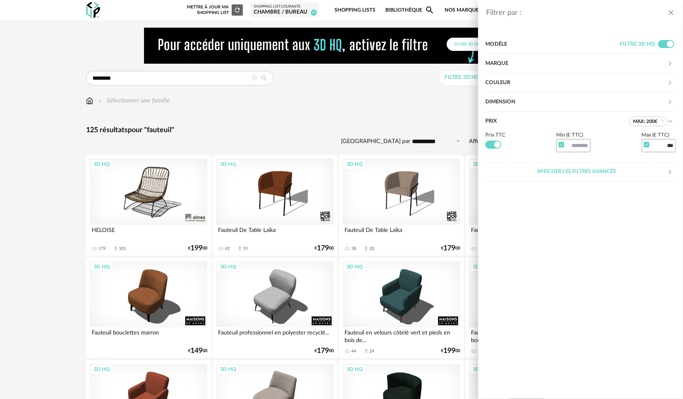
click at [16, 199] on div "Filtrer par : Modèle Filtre 3D HQ Marque &tradition 0 101 Copenhagen 0 366 Conc…" at bounding box center [341, 199] width 683 height 399
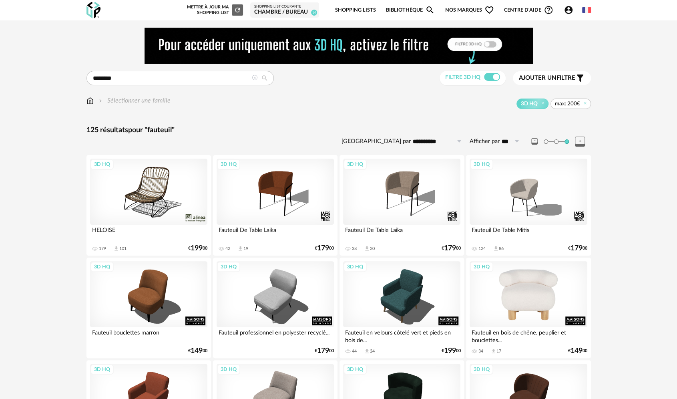
click at [536, 298] on div "3D HQ" at bounding box center [528, 294] width 118 height 66
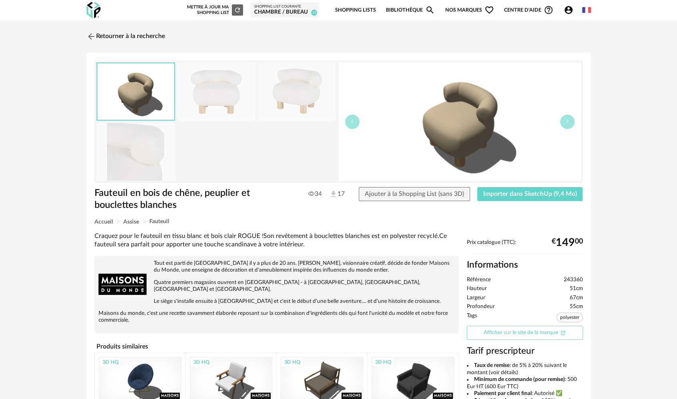
click at [526, 329] on link "Afficher sur le site de la marque Open In New icon" at bounding box center [525, 332] width 116 height 14
click at [94, 42] on img at bounding box center [90, 36] width 12 height 12
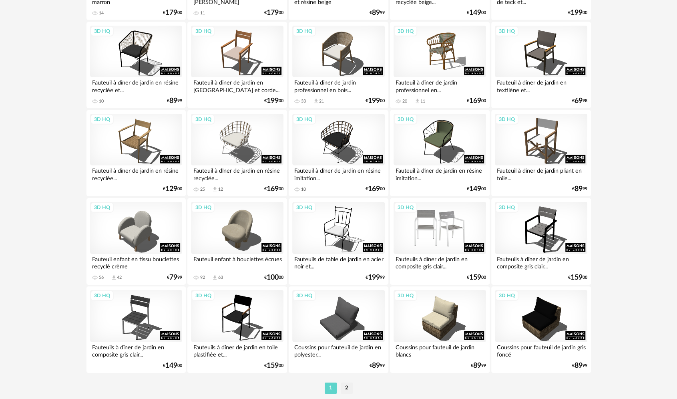
scroll to position [1570, 0]
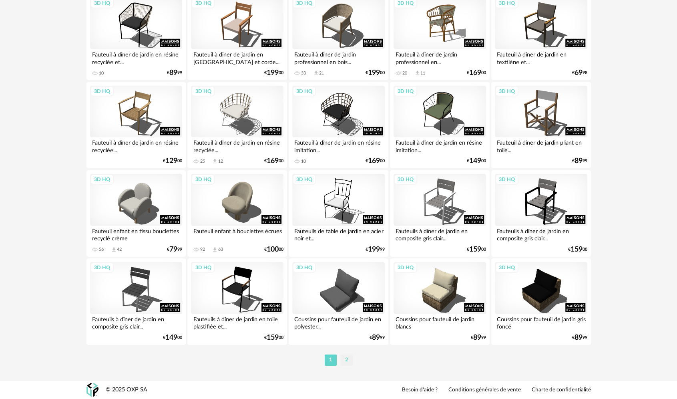
click at [346, 362] on li "2" at bounding box center [347, 359] width 12 height 11
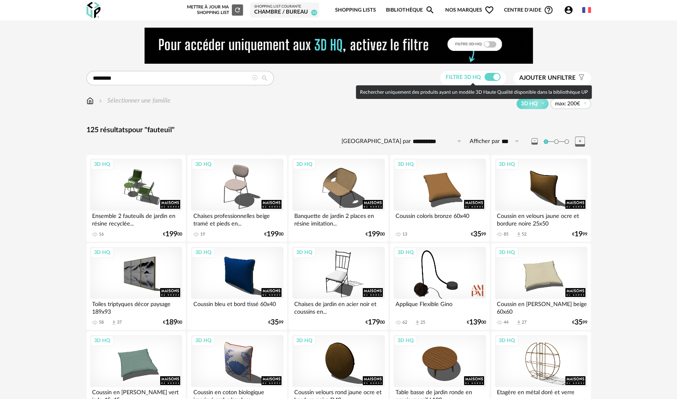
click at [491, 78] on span at bounding box center [492, 77] width 16 height 8
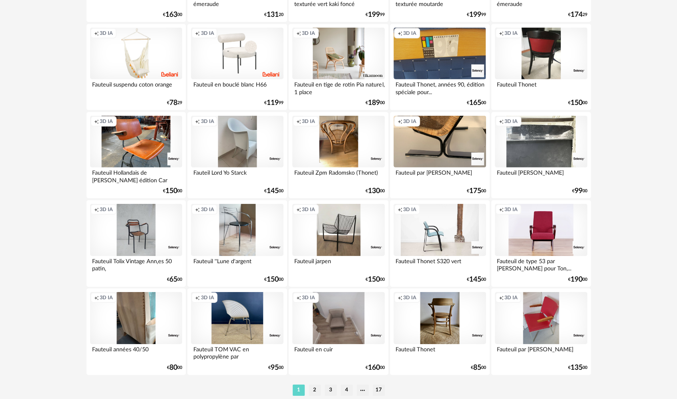
scroll to position [1570, 0]
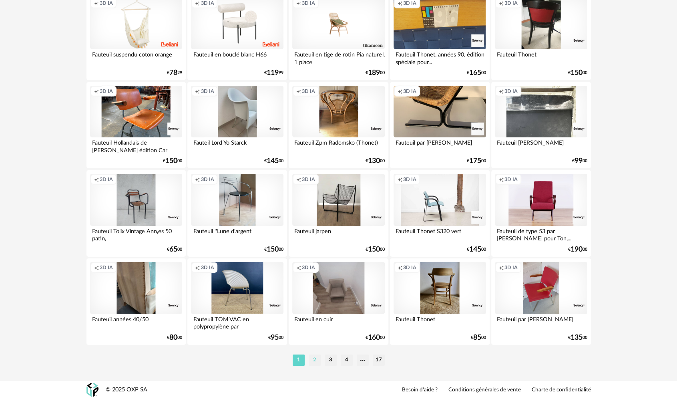
click at [317, 361] on li "2" at bounding box center [315, 359] width 12 height 11
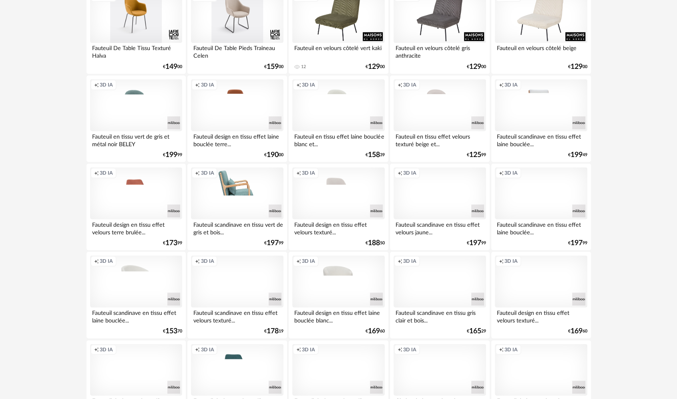
scroll to position [1040, 0]
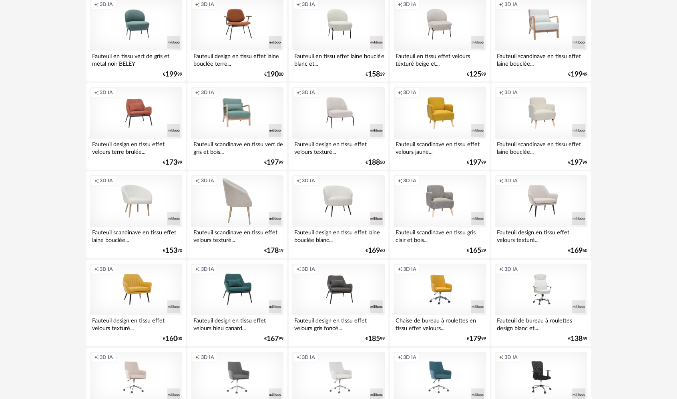
click at [232, 196] on div "Creation icon 3D IA" at bounding box center [237, 201] width 92 height 52
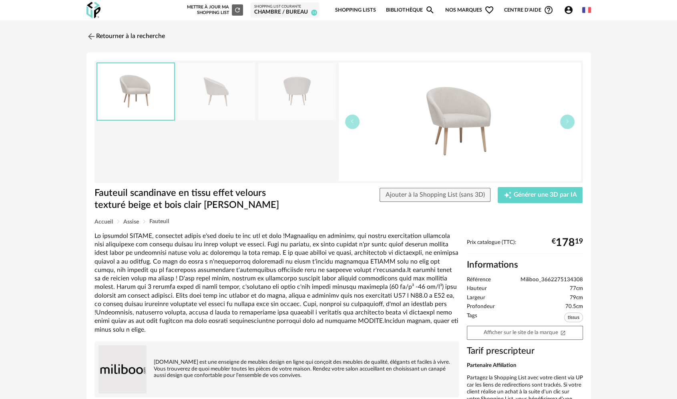
click at [240, 94] on img at bounding box center [216, 91] width 78 height 57
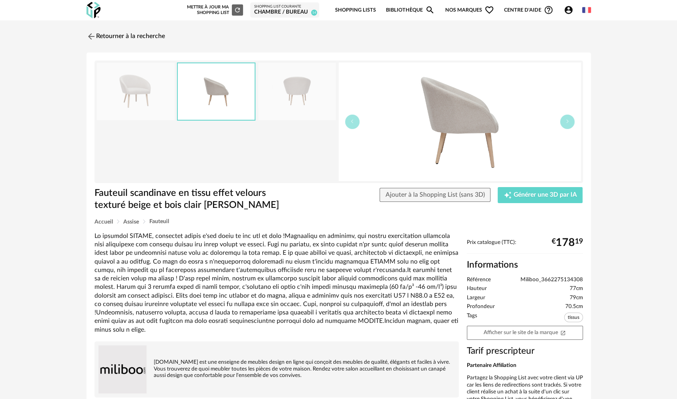
click at [295, 85] on img at bounding box center [297, 91] width 78 height 57
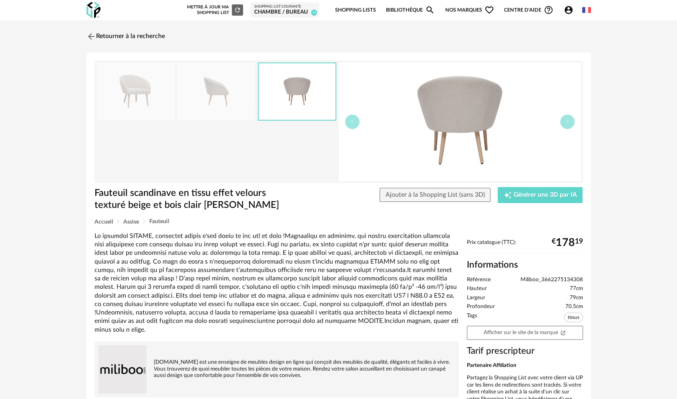
click at [148, 99] on img at bounding box center [136, 91] width 78 height 57
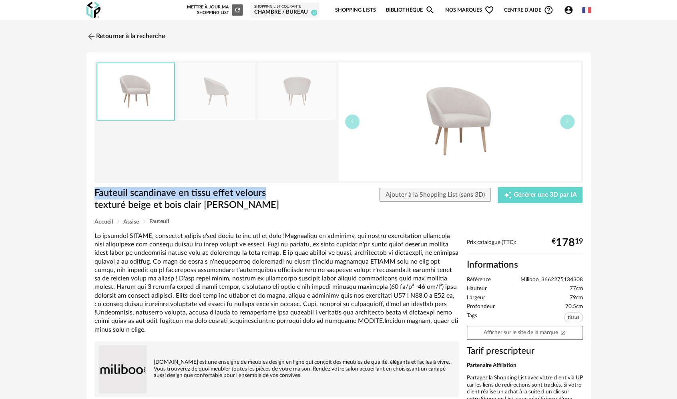
drag, startPoint x: 91, startPoint y: 194, endPoint x: 271, endPoint y: 194, distance: 180.1
click at [271, 194] on div "Fauteuil scandinave en tissu effet velours texturé beige et bois clair OLIVIA" at bounding box center [193, 203] width 207 height 32
copy h1 "Fauteuil scandinave en tissu effet velours"
click at [91, 33] on img at bounding box center [90, 36] width 12 height 12
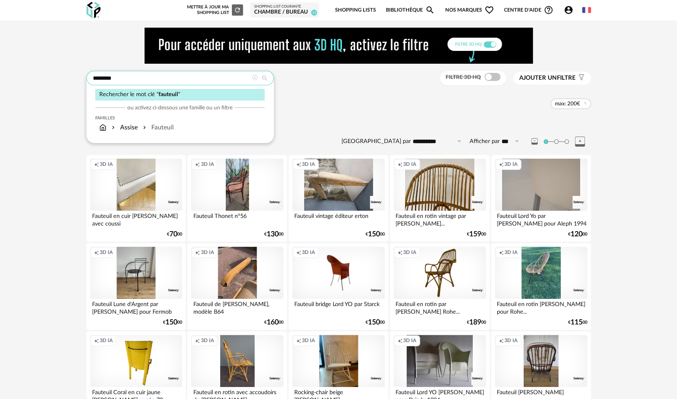
drag, startPoint x: 132, startPoint y: 78, endPoint x: 75, endPoint y: 92, distance: 58.7
type input "**********"
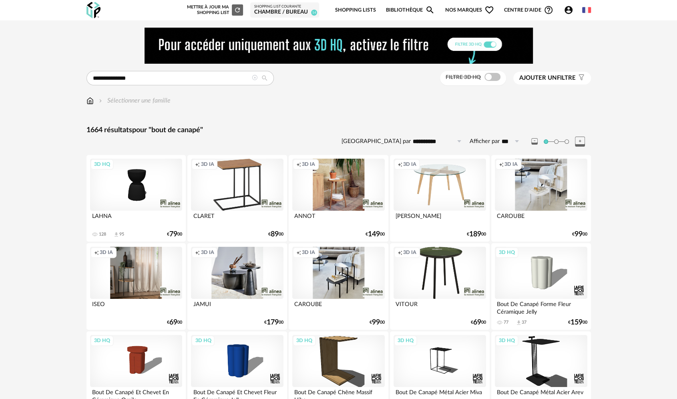
click at [573, 80] on span "Ajouter un filtre" at bounding box center [547, 78] width 56 height 8
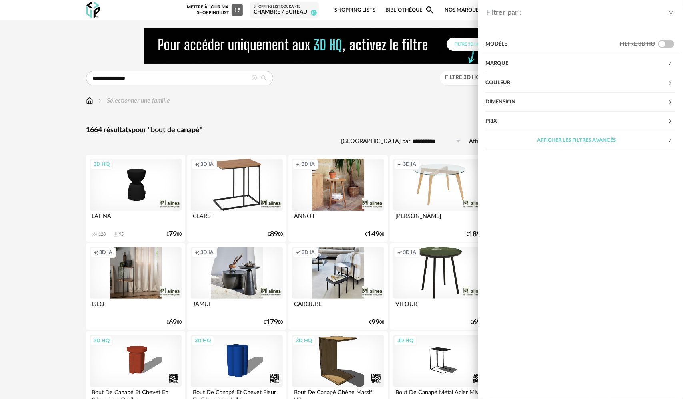
click at [643, 122] on div "Prix" at bounding box center [576, 121] width 182 height 19
click at [651, 148] on input "text" at bounding box center [659, 146] width 34 height 14
type input "***"
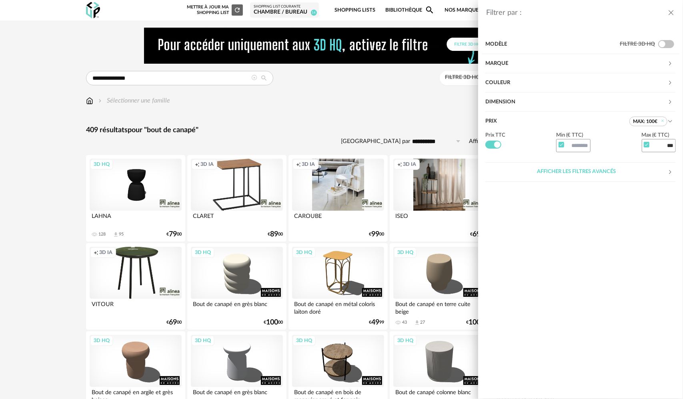
click at [1, 194] on div "Filtrer par : Modèle Filtre 3D HQ Marque &tradition 0 101 Copenhagen 0 366 Conc…" at bounding box center [341, 199] width 683 height 399
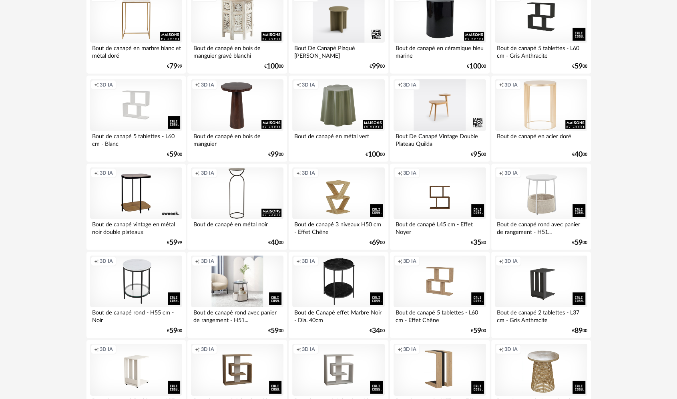
scroll to position [1561, 0]
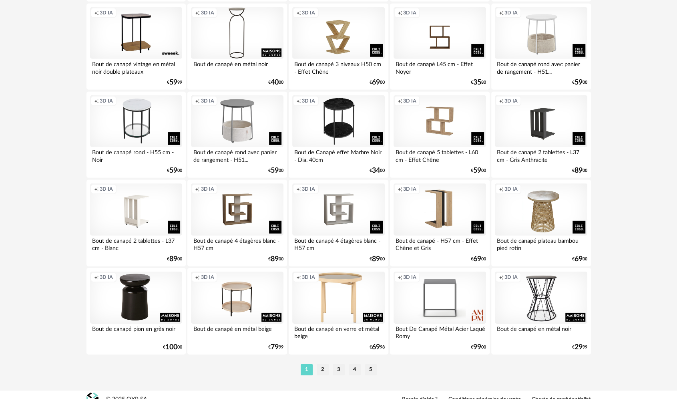
click at [321, 368] on li "2" at bounding box center [323, 369] width 12 height 11
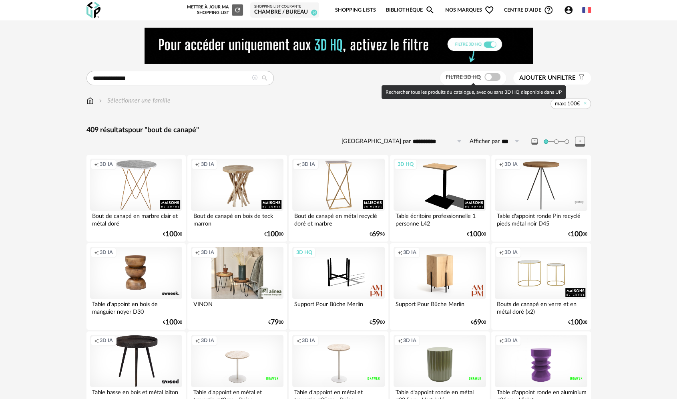
click at [486, 77] on span at bounding box center [492, 77] width 16 height 8
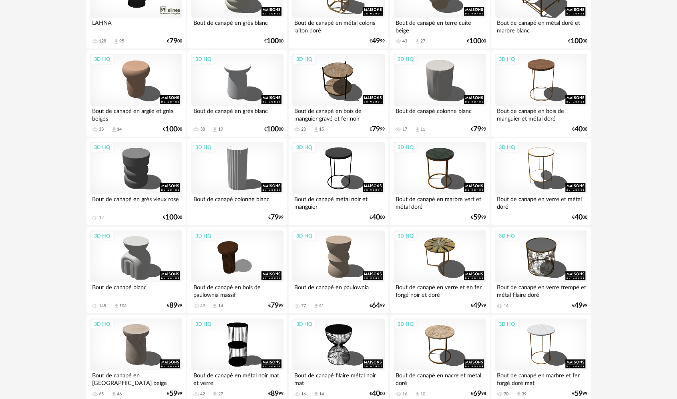
scroll to position [200, 0]
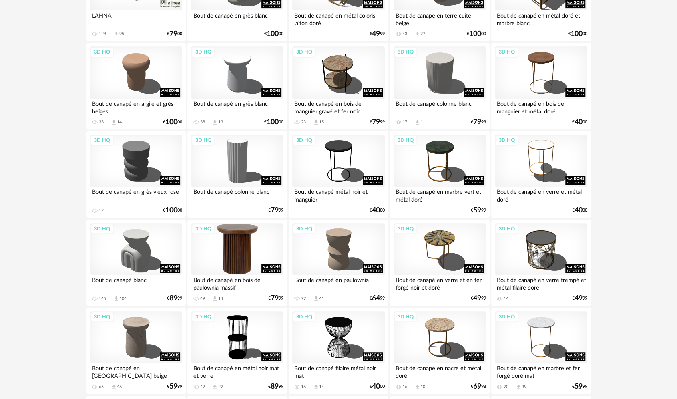
click at [257, 267] on div "3D HQ" at bounding box center [237, 249] width 92 height 52
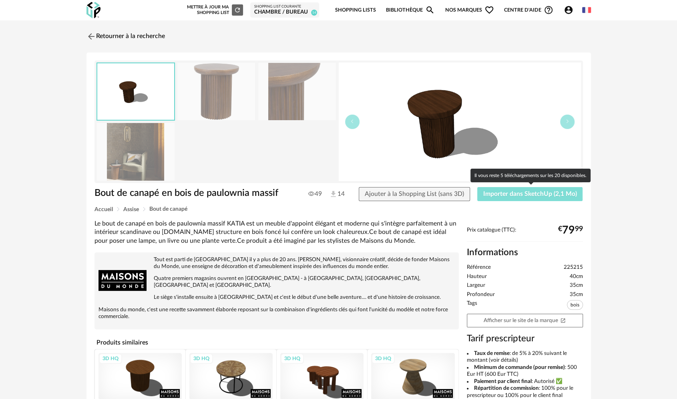
click at [504, 195] on span "Importer dans SketchUp (2,1 Mo)" at bounding box center [530, 193] width 94 height 6
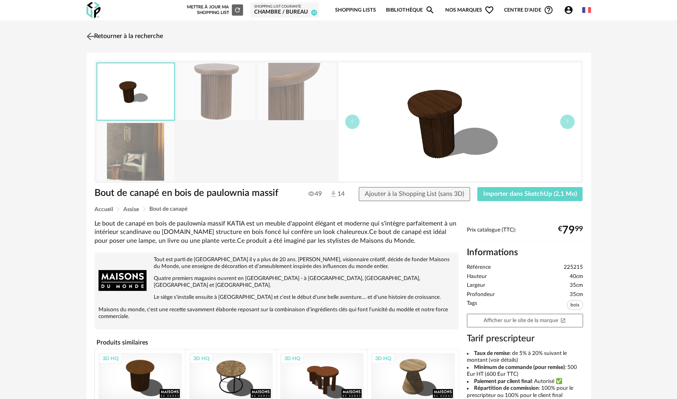
click at [89, 32] on img at bounding box center [90, 36] width 12 height 12
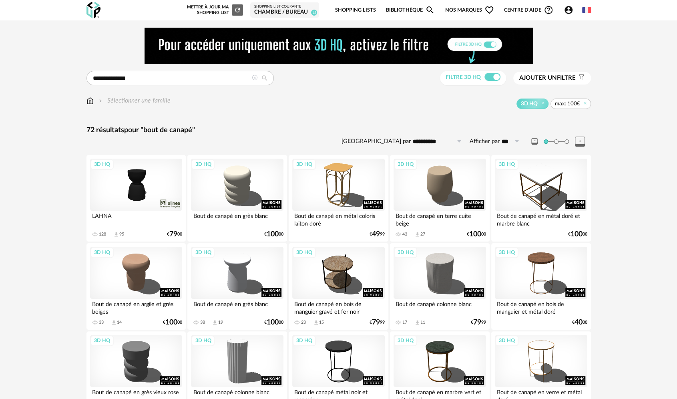
click at [94, 7] on img at bounding box center [93, 10] width 14 height 16
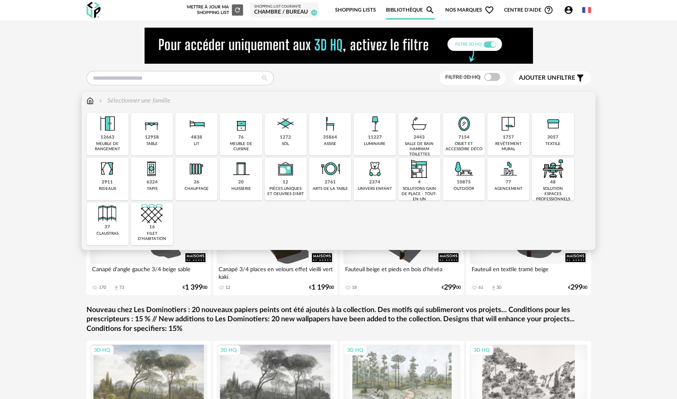
click at [375, 144] on div "luminaire" at bounding box center [375, 143] width 22 height 5
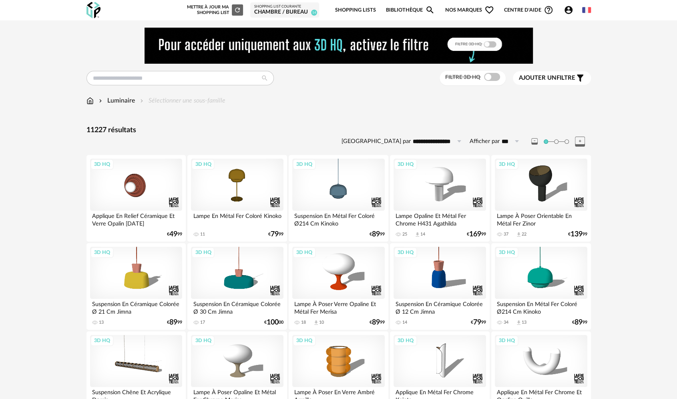
click at [574, 72] on button "Ajouter un filtre s Filter icon" at bounding box center [552, 78] width 78 height 14
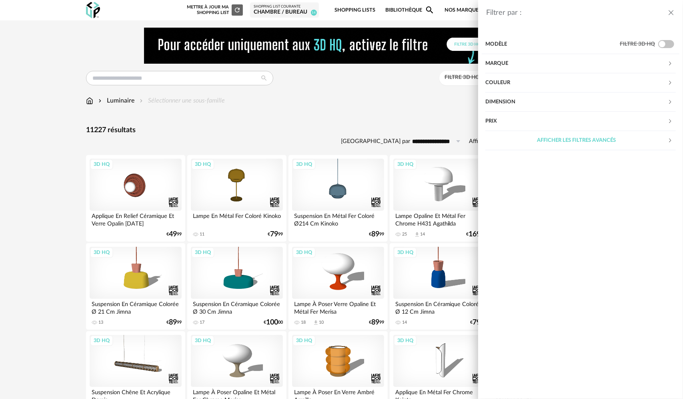
click at [537, 120] on div "Prix" at bounding box center [576, 121] width 182 height 19
click at [574, 144] on input "text" at bounding box center [573, 146] width 34 height 14
type input "**"
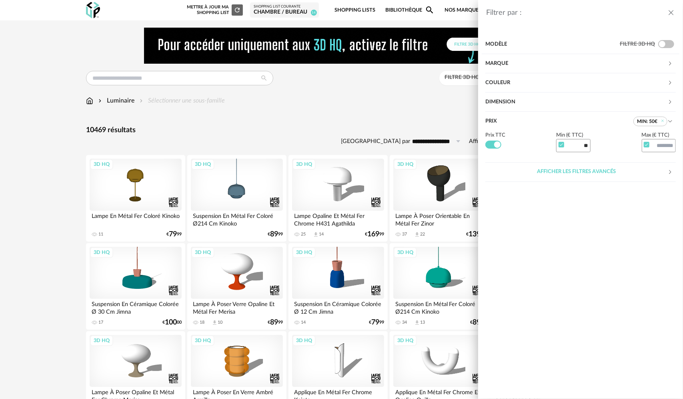
click at [57, 172] on div "Filtrer par : Modèle Filtre 3D HQ Marque &tradition 145 101 Copenhagen 2 366 Co…" at bounding box center [341, 199] width 683 height 399
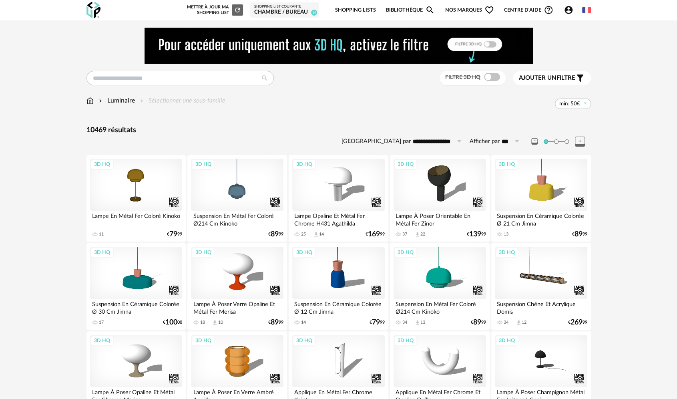
click at [547, 82] on div "Ajouter un filtre s Filter icon" at bounding box center [552, 78] width 66 height 10
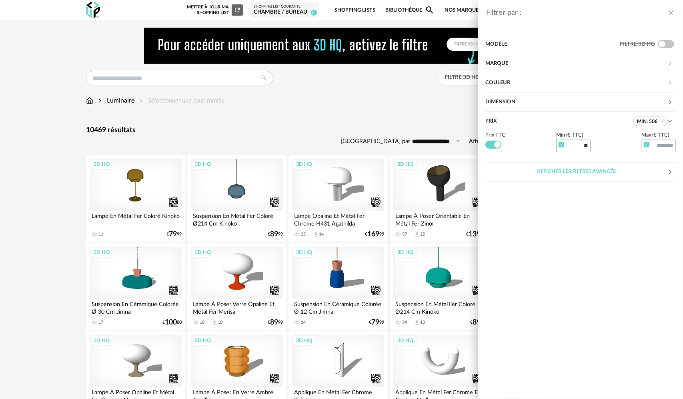
click at [649, 146] on span at bounding box center [647, 145] width 6 height 6
click at [655, 146] on input "text" at bounding box center [659, 146] width 34 height 14
type input "**"
click at [643, 147] on input "**" at bounding box center [659, 146] width 34 height 14
click at [644, 146] on span at bounding box center [647, 145] width 6 height 6
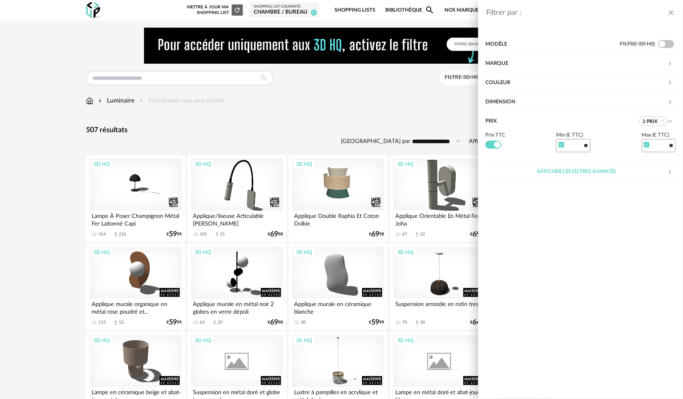
click at [204, 114] on div "Filtrer par : Modèle Filtre 3D HQ Marque &tradition 0 101 Copenhagen 0 366 Conc…" at bounding box center [341, 199] width 683 height 399
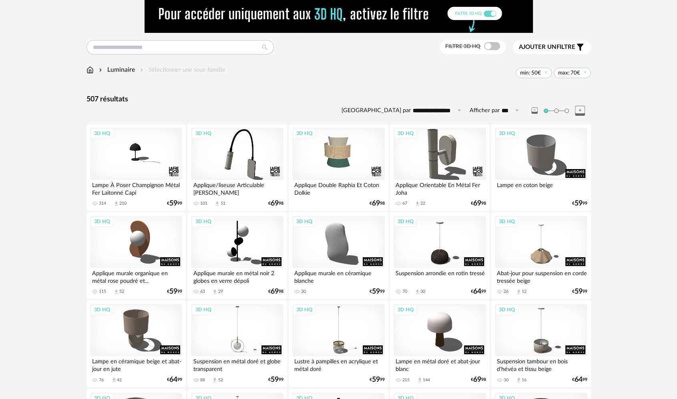
scroll to position [120, 0]
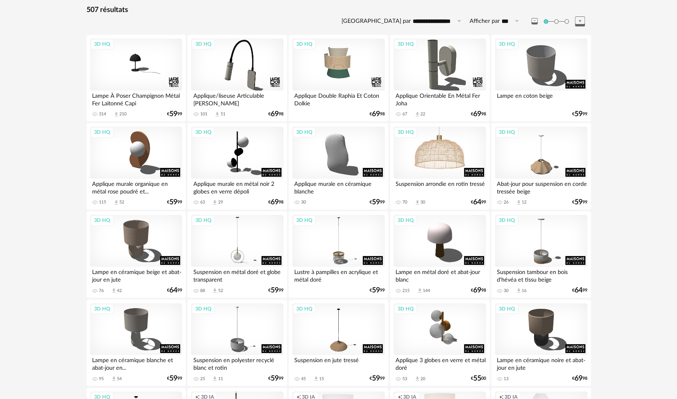
click at [427, 130] on div "3D HQ" at bounding box center [439, 152] width 92 height 52
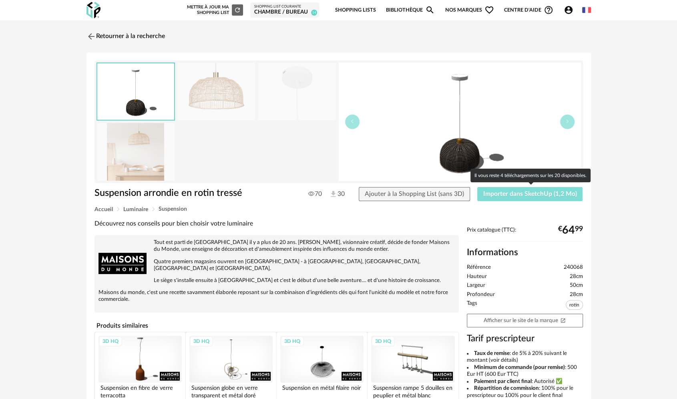
click at [541, 197] on button "Importer dans SketchUp (1,2 Mo)" at bounding box center [530, 194] width 106 height 14
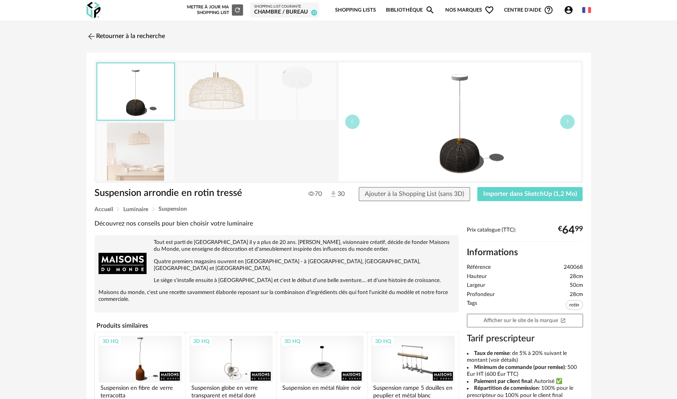
click at [280, 6] on div "Shopping List courante" at bounding box center [285, 6] width 62 height 5
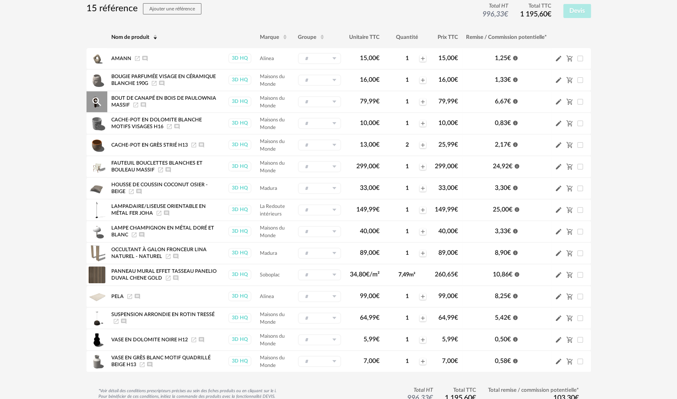
scroll to position [80, 0]
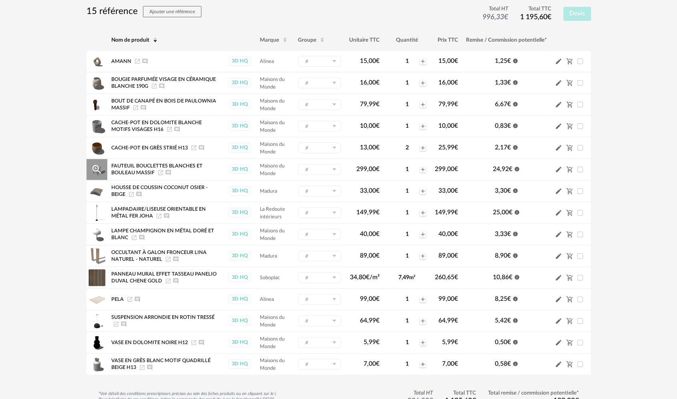
click at [517, 166] on icon "Information icon" at bounding box center [516, 168] width 5 height 5
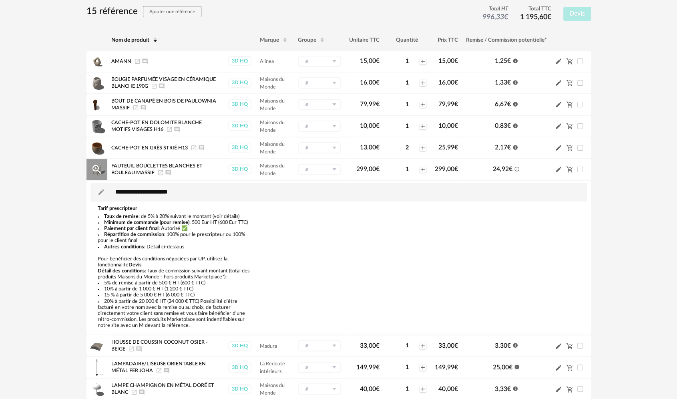
click at [517, 166] on icon "Information Outline icon" at bounding box center [517, 169] width 6 height 6
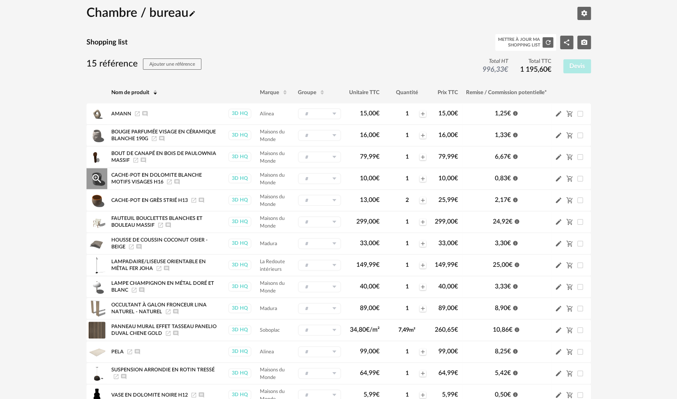
scroll to position [127, 0]
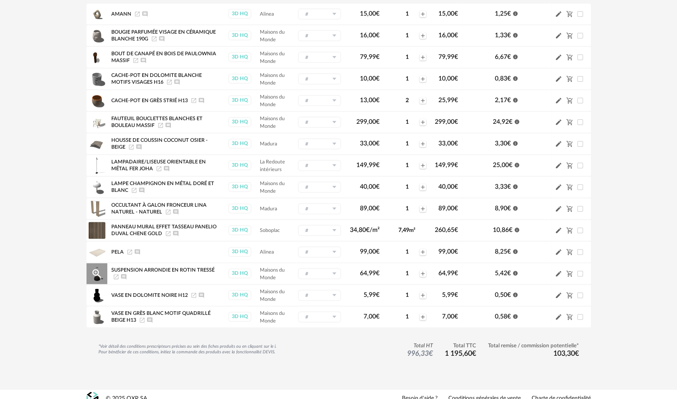
click at [335, 268] on icon at bounding box center [334, 273] width 10 height 11
click at [97, 138] on icon "Magnify Plus Outline icon" at bounding box center [97, 144] width 12 height 12
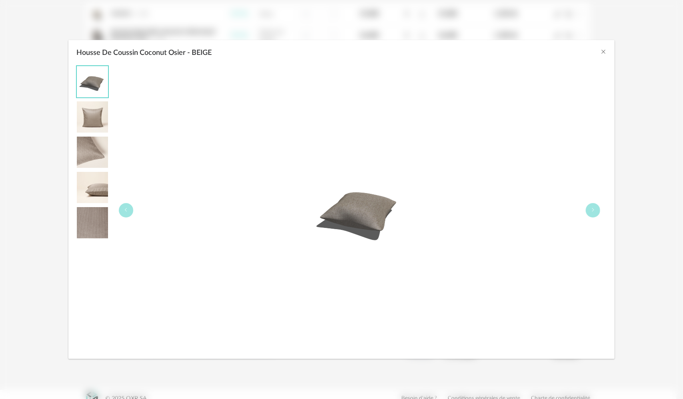
click at [627, 166] on div "Housse De Coussin Coconut Osier - BEIGE" at bounding box center [341, 199] width 683 height 399
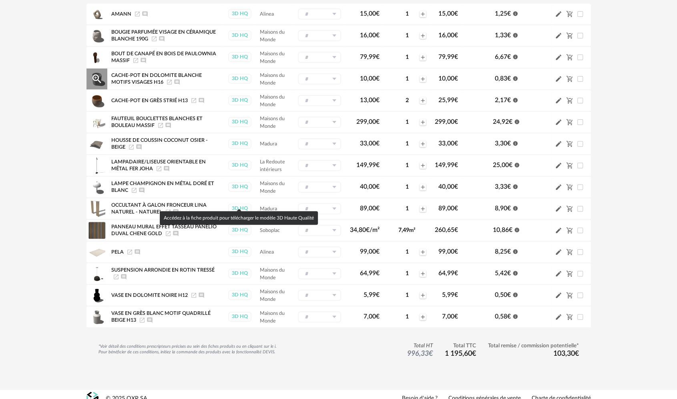
scroll to position [0, 0]
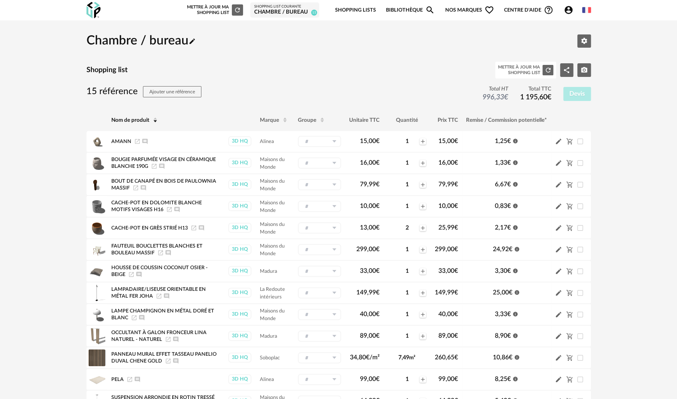
click at [239, 8] on icon "Refresh icon" at bounding box center [237, 9] width 7 height 7
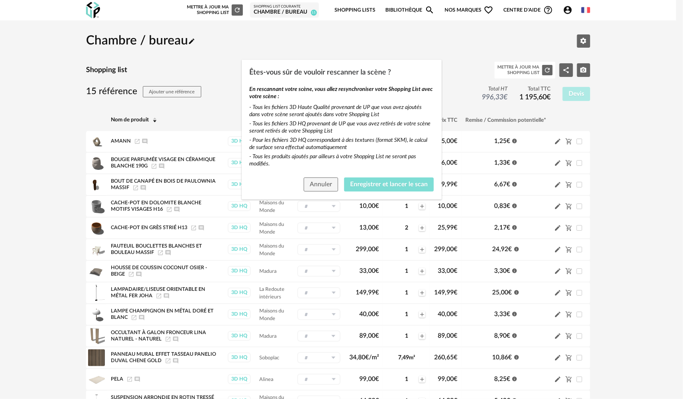
click at [375, 178] on button "Enregistrer et lancer le scan" at bounding box center [389, 184] width 90 height 14
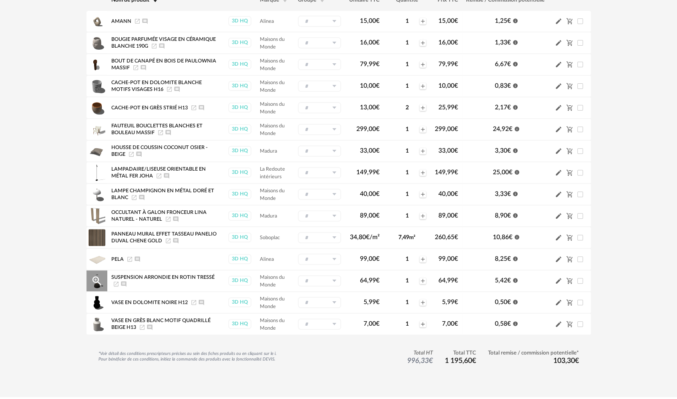
scroll to position [40, 0]
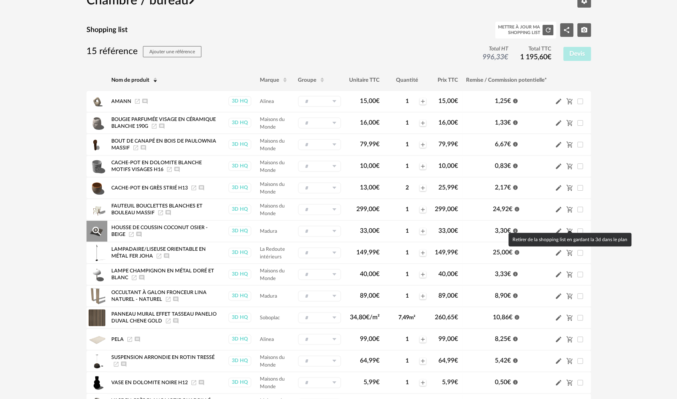
click at [569, 228] on icon "Cart Minus icon" at bounding box center [569, 231] width 6 height 6
click at [559, 227] on icon "Pencil icon" at bounding box center [558, 230] width 7 height 7
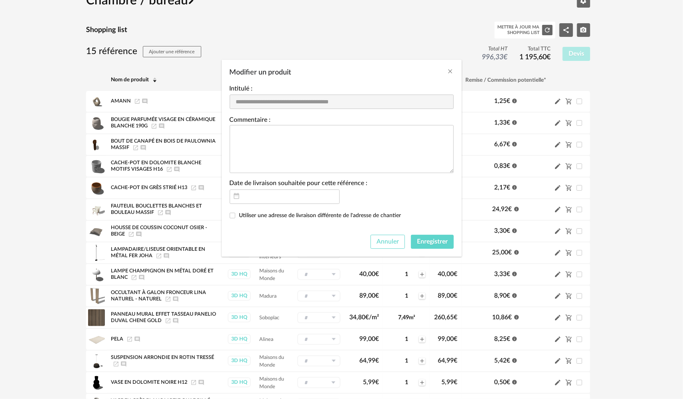
click at [378, 234] on button "Annuler" at bounding box center [388, 241] width 34 height 14
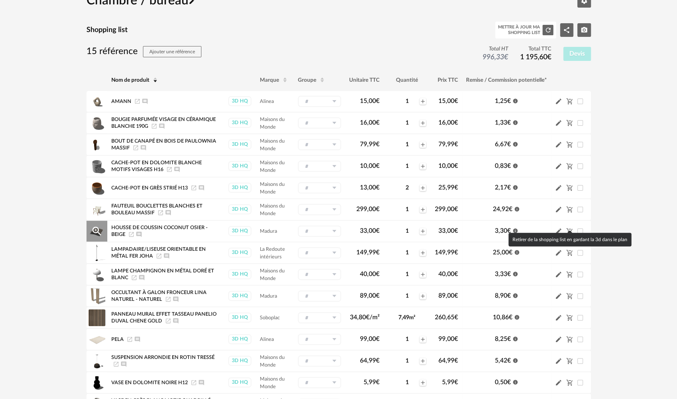
click at [570, 228] on icon "Cart Minus icon" at bounding box center [569, 231] width 6 height 6
click at [570, 227] on icon "Cart Minus icon" at bounding box center [569, 230] width 7 height 7
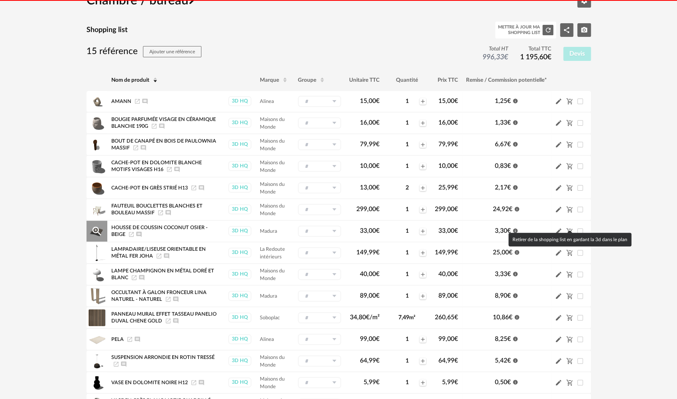
click at [570, 227] on icon "Cart Minus icon" at bounding box center [569, 230] width 7 height 7
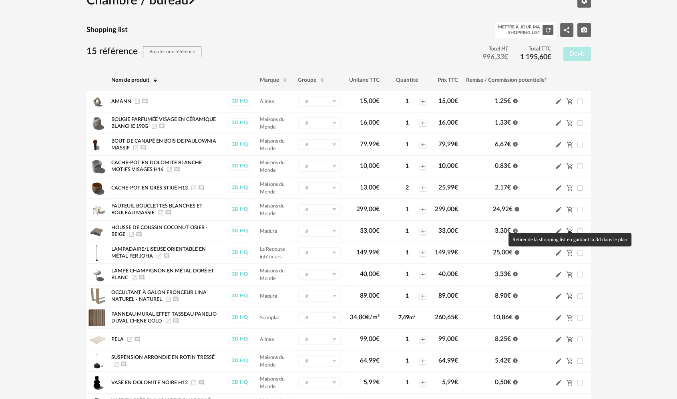
click at [623, 232] on div "Chambre / bureau Pencil icon Editer les paramètres Shopping list Mettre à jour …" at bounding box center [338, 228] width 677 height 496
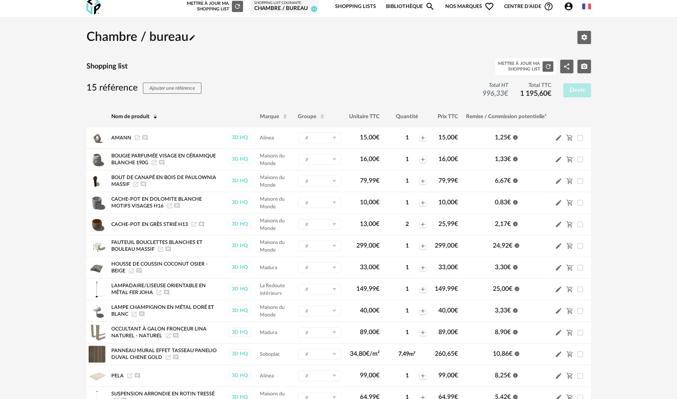
scroll to position [0, 0]
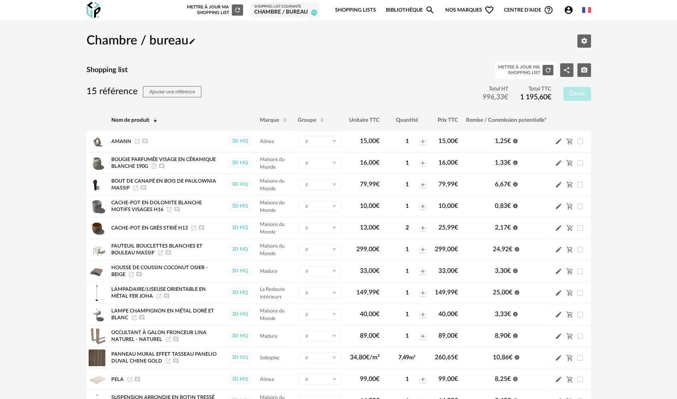
click at [234, 12] on icon "Refresh icon" at bounding box center [237, 9] width 7 height 7
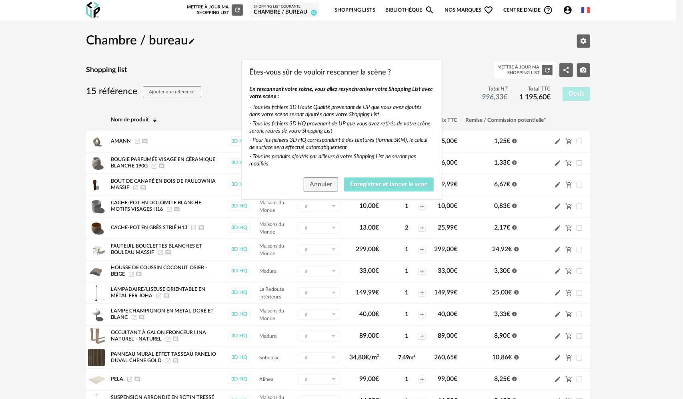
click at [397, 186] on span "Enregistrer et lancer le scan" at bounding box center [389, 184] width 78 height 6
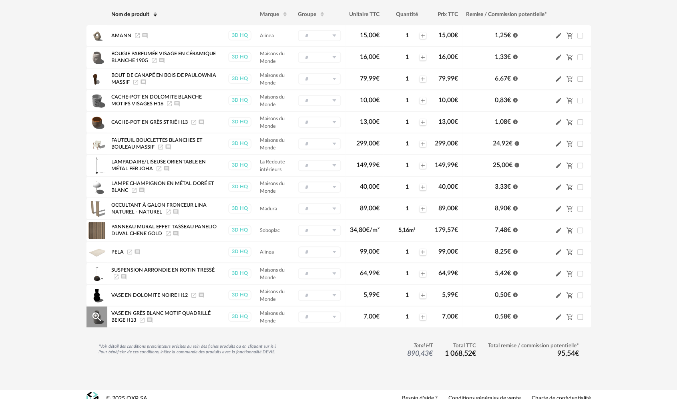
scroll to position [66, 0]
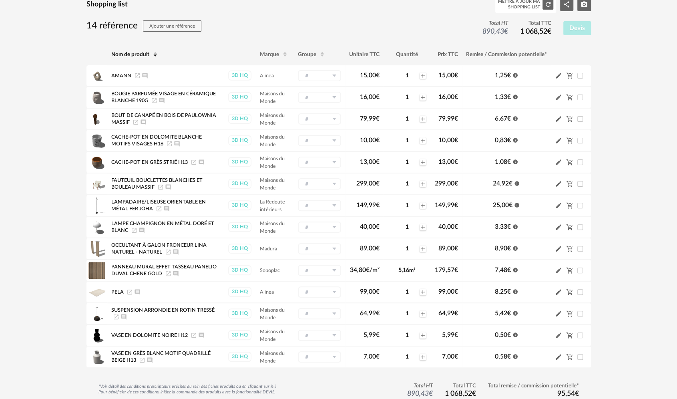
click at [70, 156] on div "Chambre / bureau Pencil icon Editer les paramètres Shopping list Mettre à jour …" at bounding box center [338, 192] width 677 height 475
click at [71, 154] on div "Chambre / bureau Pencil icon Editer les paramètres Shopping list Mettre à jour …" at bounding box center [338, 192] width 677 height 475
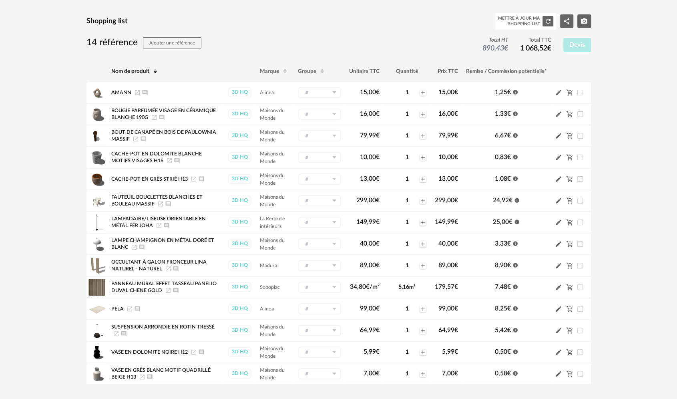
scroll to position [0, 0]
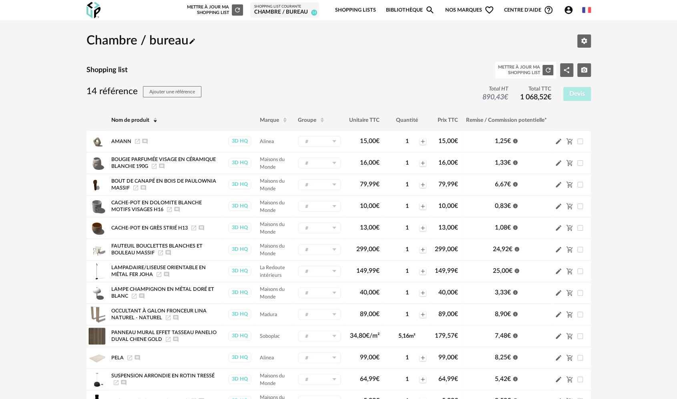
click at [238, 10] on icon "Refresh icon" at bounding box center [237, 9] width 7 height 7
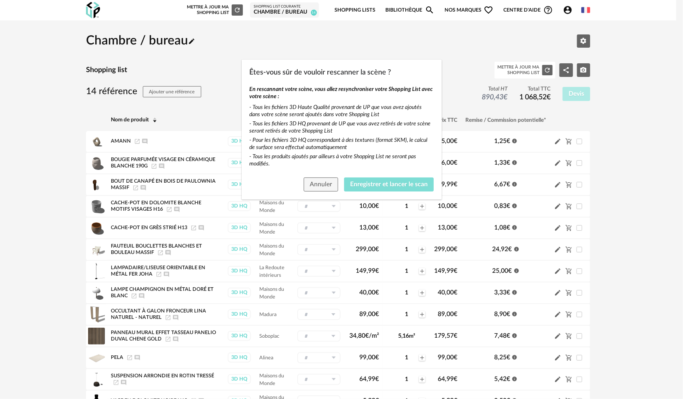
click at [393, 186] on span "Enregistrer et lancer le scan" at bounding box center [389, 184] width 78 height 6
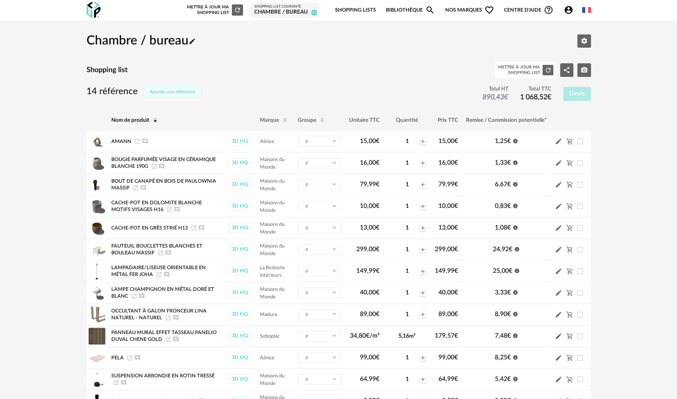
click at [178, 95] on button "Ajouter une référence" at bounding box center [172, 91] width 58 height 11
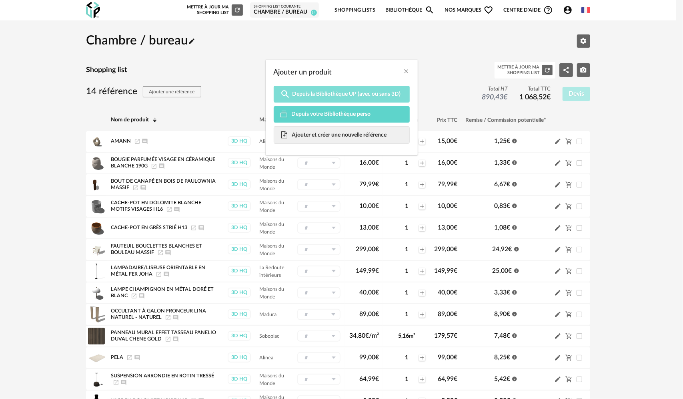
click at [329, 89] on link "Magnify icon Depuis la Bibliothèque UP (avec ou sans 3D)" at bounding box center [342, 94] width 136 height 17
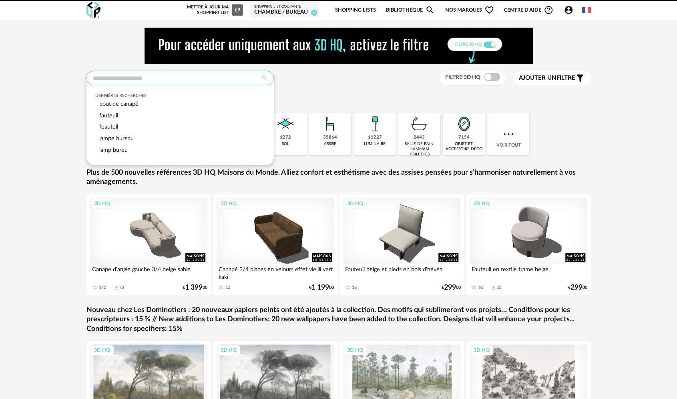
click at [182, 77] on input "text" at bounding box center [179, 78] width 187 height 14
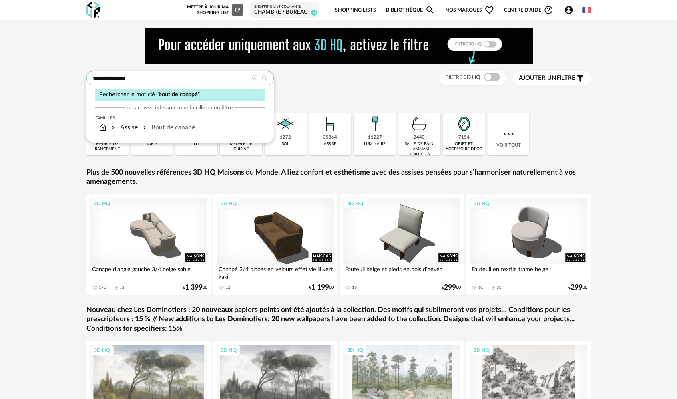
type input "**********"
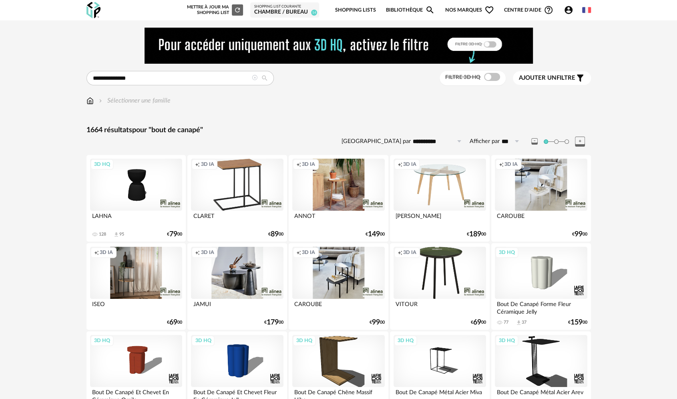
click at [556, 76] on span "Ajouter un filtre" at bounding box center [547, 78] width 56 height 8
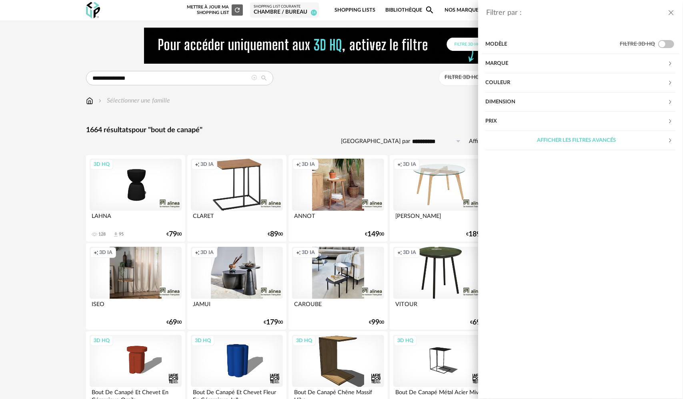
click at [531, 122] on div "Prix" at bounding box center [576, 121] width 182 height 19
click at [664, 146] on input "text" at bounding box center [659, 146] width 34 height 14
click at [549, 206] on section "Modèle Filtre 3D HQ Marque &tradition 0 101 Copenhagen 1 366 Concept 0 AMPM 163…" at bounding box center [580, 214] width 205 height 367
click at [402, 120] on div "Filtrer par : Modèle Filtre 3D HQ Marque &tradition 0 101 Copenhagen 1 366 Conc…" at bounding box center [341, 199] width 683 height 399
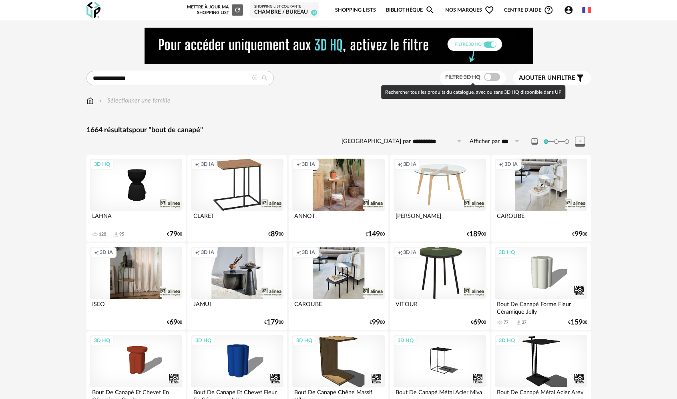
click at [494, 78] on span at bounding box center [492, 77] width 16 height 8
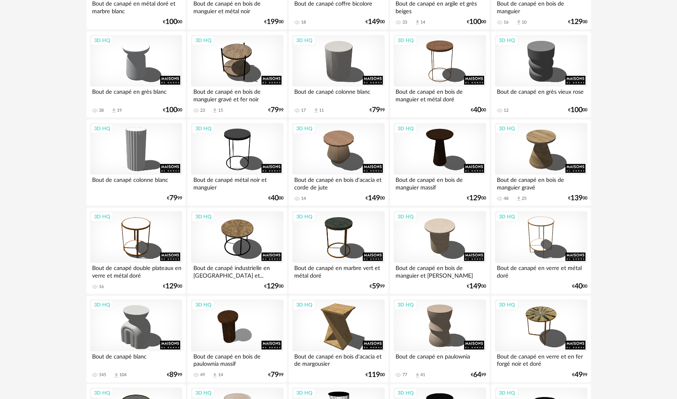
scroll to position [480, 0]
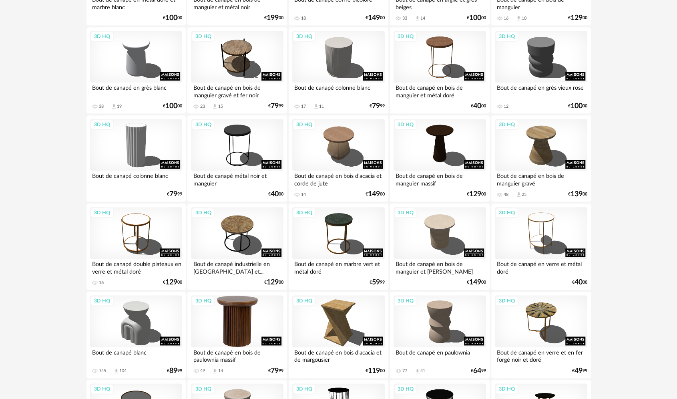
click at [237, 302] on div "3D HQ" at bounding box center [237, 321] width 92 height 52
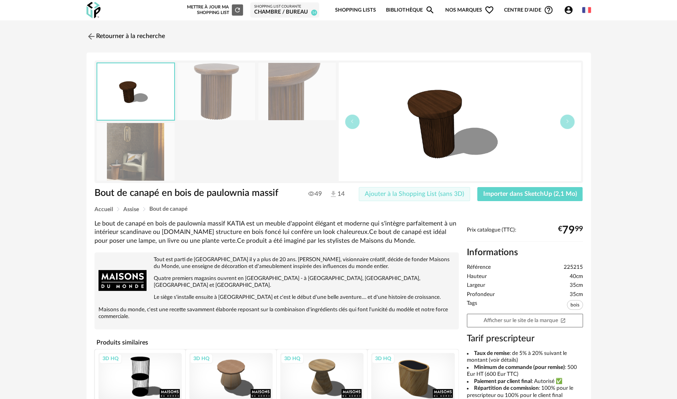
click at [444, 200] on button "Ajouter à la Shopping List (sans 3D)" at bounding box center [414, 194] width 111 height 14
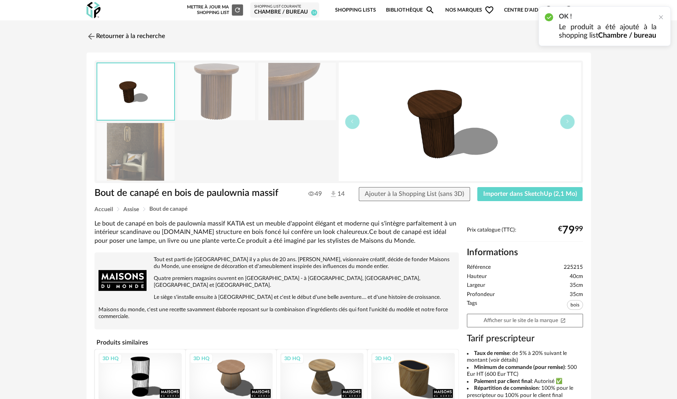
click at [279, 14] on div "Chambre / bureau" at bounding box center [285, 12] width 62 height 7
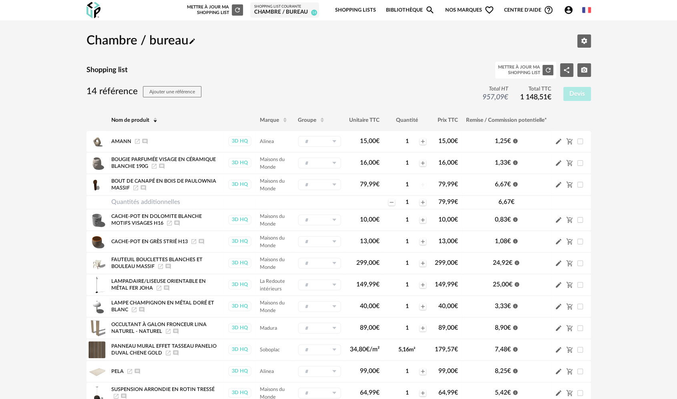
click at [237, 12] on icon "Refresh icon" at bounding box center [237, 10] width 5 height 5
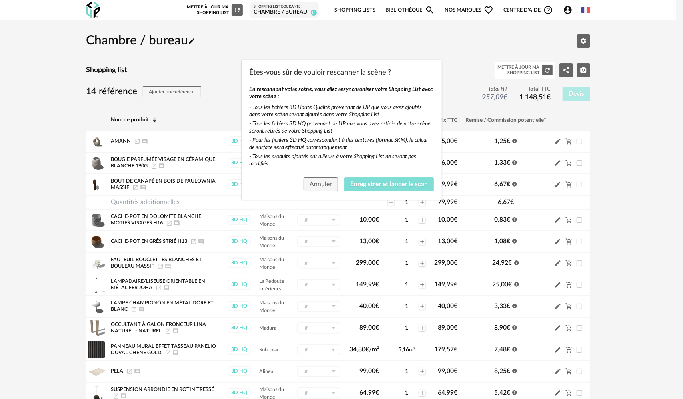
click at [375, 187] on button "Enregistrer et lancer le scan" at bounding box center [389, 184] width 90 height 14
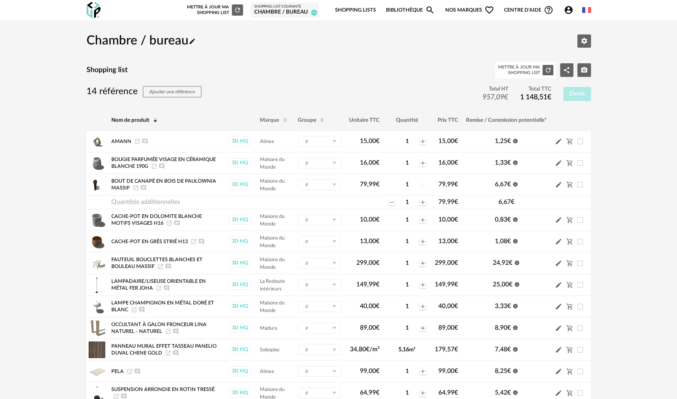
click at [173, 197] on td "Quantités additionnelles" at bounding box center [165, 202] width 116 height 14
click at [389, 199] on icon "Minus icon" at bounding box center [391, 202] width 6 height 6
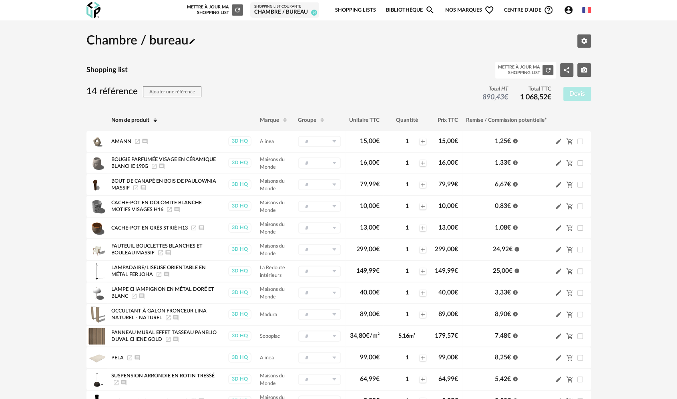
click at [94, 9] on img at bounding box center [93, 10] width 14 height 16
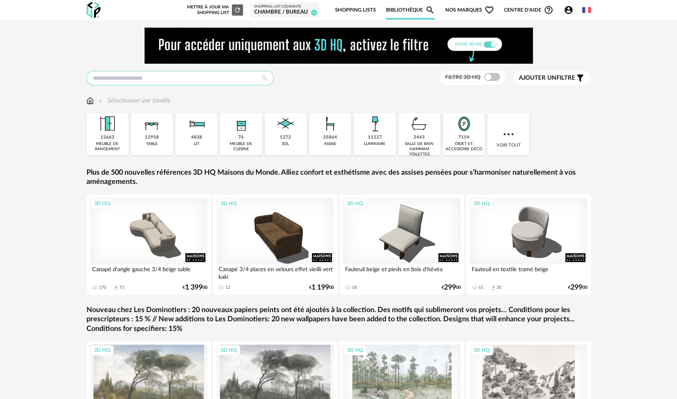
click at [164, 79] on input "text" at bounding box center [179, 78] width 187 height 14
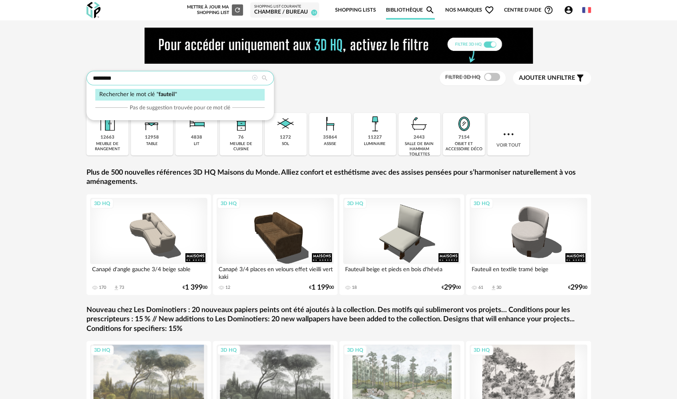
type input "*******"
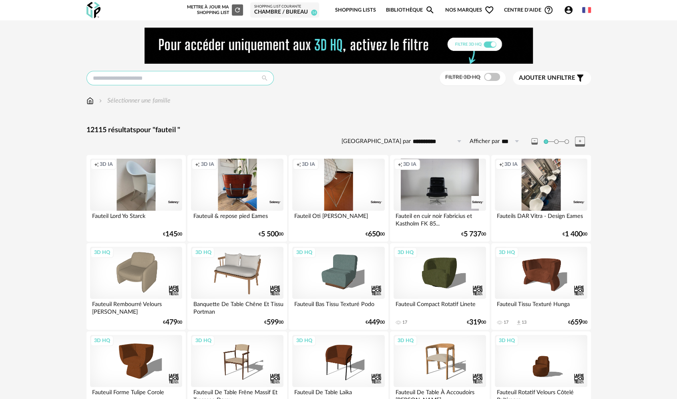
click at [116, 76] on input "text" at bounding box center [179, 78] width 187 height 14
type input "********"
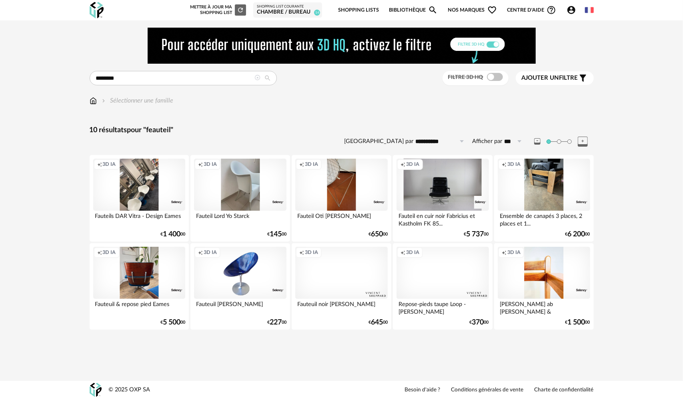
click at [232, 7] on div "Mettre à jour ma Shopping List Refresh icon" at bounding box center [217, 9] width 58 height 11
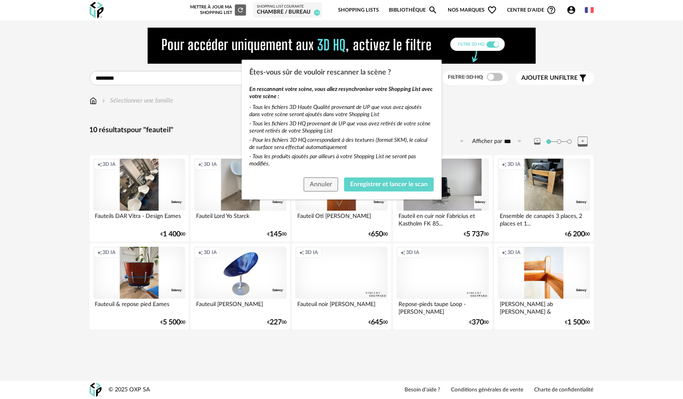
click at [309, 173] on div "Annuler Enregistrer et lancer le scan" at bounding box center [342, 186] width 200 height 26
click at [311, 176] on div "Annuler Enregistrer et lancer le scan" at bounding box center [342, 186] width 200 height 26
click at [313, 181] on span "Annuler" at bounding box center [321, 184] width 22 height 6
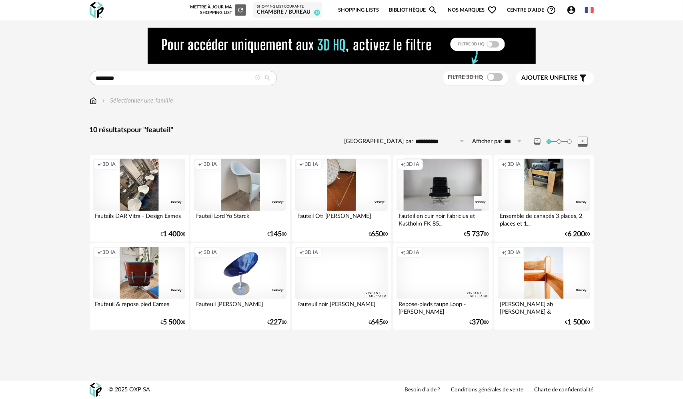
click at [407, 15] on link "Bibliothèque Magnify icon" at bounding box center [413, 10] width 49 height 19
click at [421, 222] on div "Fauteil en cuir noir Fabricius et Kastholm FK 85..." at bounding box center [443, 218] width 92 height 16
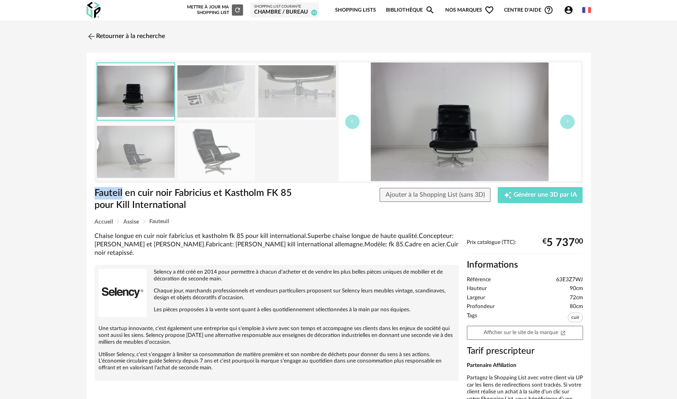
drag, startPoint x: 92, startPoint y: 191, endPoint x: 122, endPoint y: 189, distance: 30.1
click at [122, 189] on div "Fauteil en cuir noir Fabricius et Kastholm FK 85 pour Kill International" at bounding box center [193, 203] width 207 height 32
copy h1 "Fauteil"
click at [91, 36] on img at bounding box center [90, 36] width 12 height 12
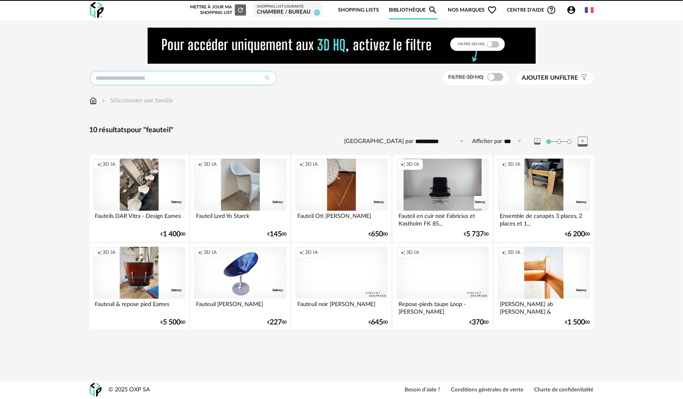
click at [119, 80] on input "text" at bounding box center [183, 78] width 187 height 14
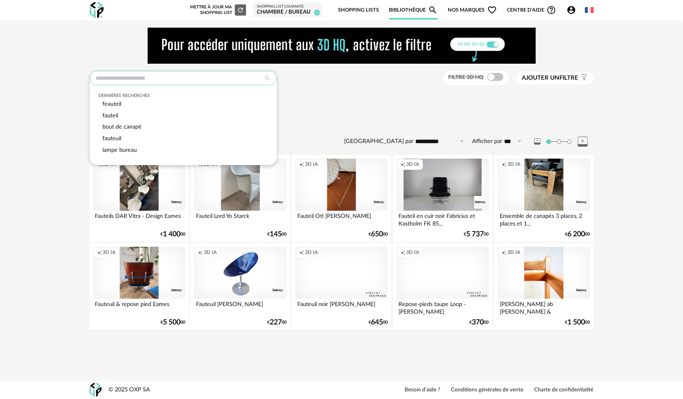
paste input "*******"
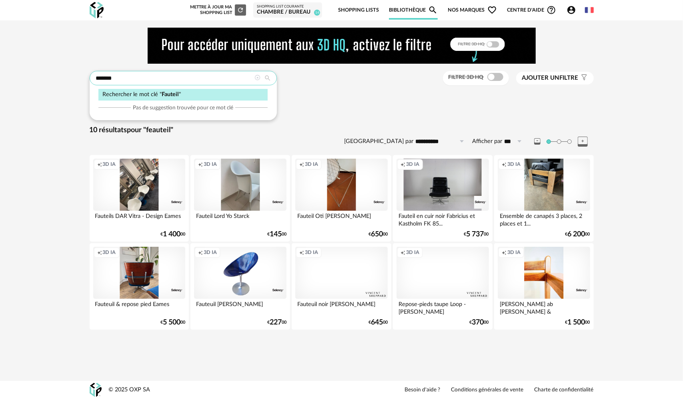
type input "*******"
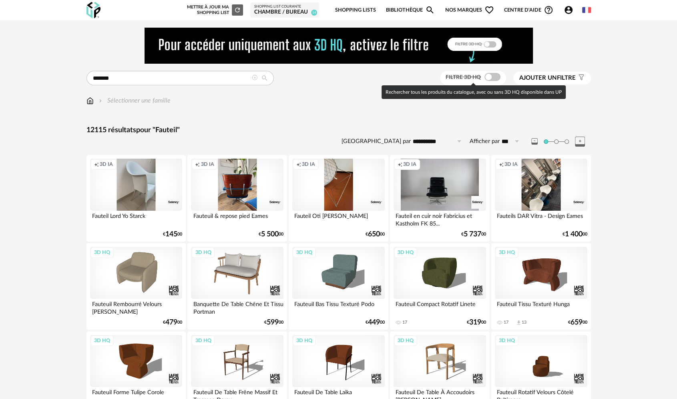
click at [557, 83] on button "Ajouter un filtre s Filter icon" at bounding box center [552, 78] width 78 height 13
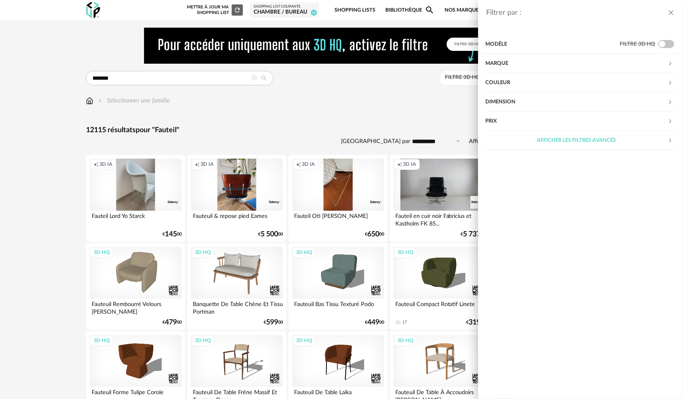
click at [581, 134] on div "Afficher les filtres avancés" at bounding box center [576, 140] width 182 height 19
click at [498, 122] on div "Prix" at bounding box center [576, 121] width 182 height 19
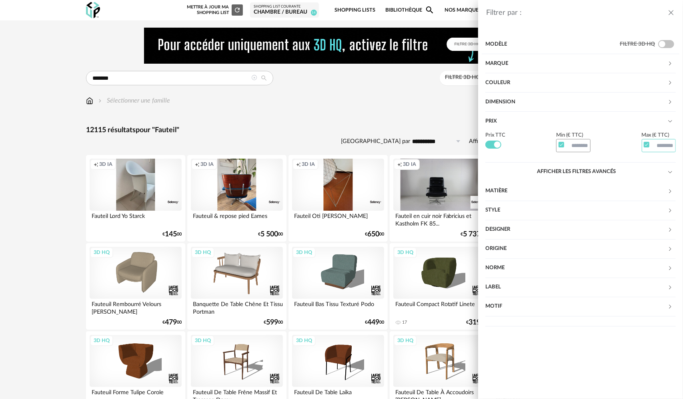
click at [654, 142] on input "text" at bounding box center [659, 146] width 34 height 14
type input "***"
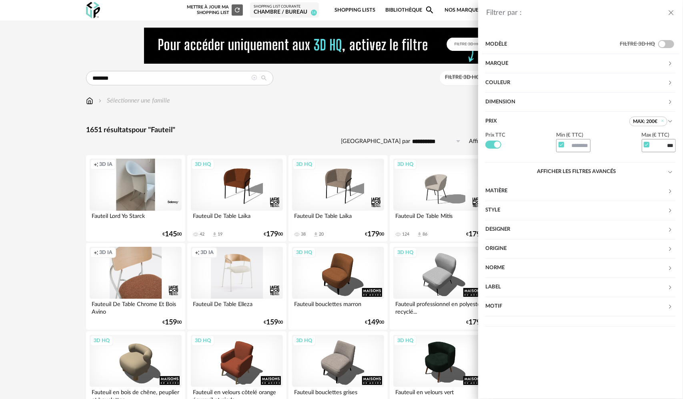
click at [62, 229] on div "Filtrer par : Modèle Filtre 3D HQ Marque &tradition 0 101 Copenhagen 0 366 Conc…" at bounding box center [341, 199] width 683 height 399
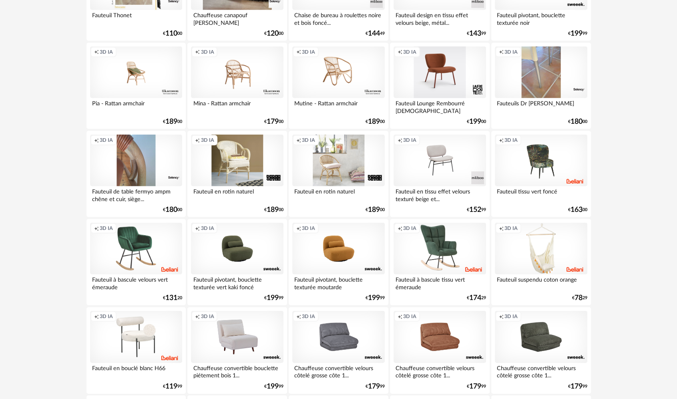
scroll to position [1570, 0]
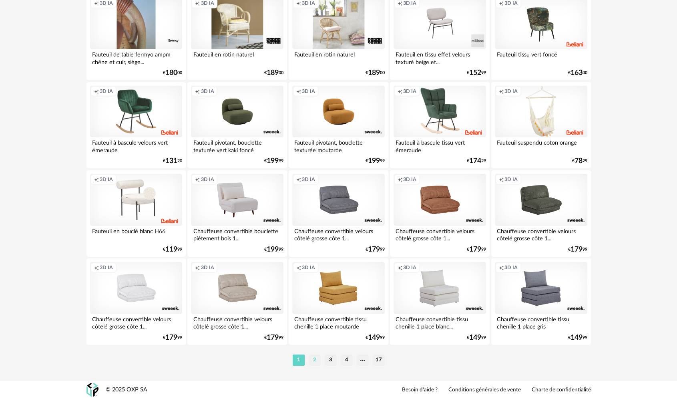
click at [317, 360] on li "2" at bounding box center [315, 359] width 12 height 11
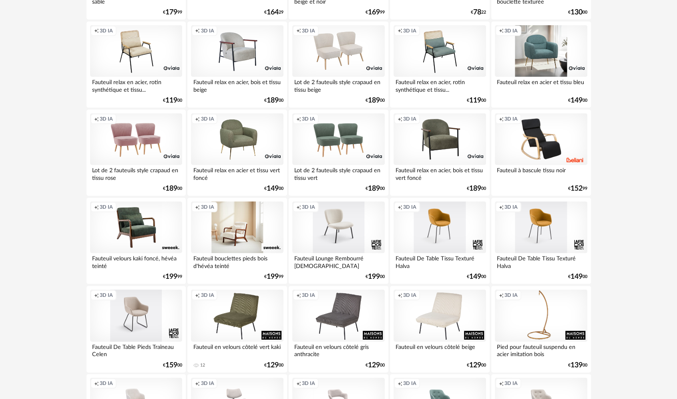
scroll to position [1561, 0]
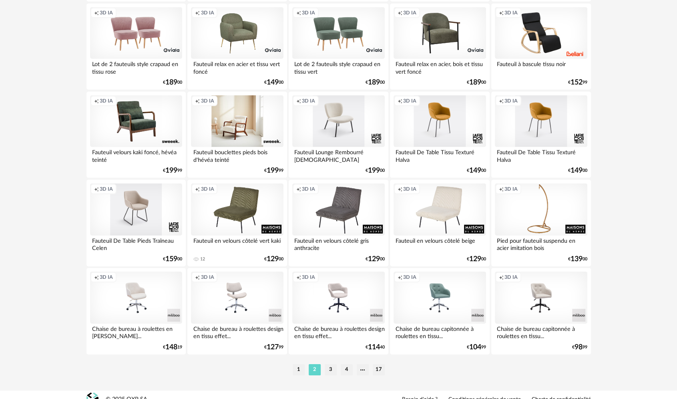
click at [242, 137] on div "Creation icon 3D IA" at bounding box center [237, 121] width 92 height 52
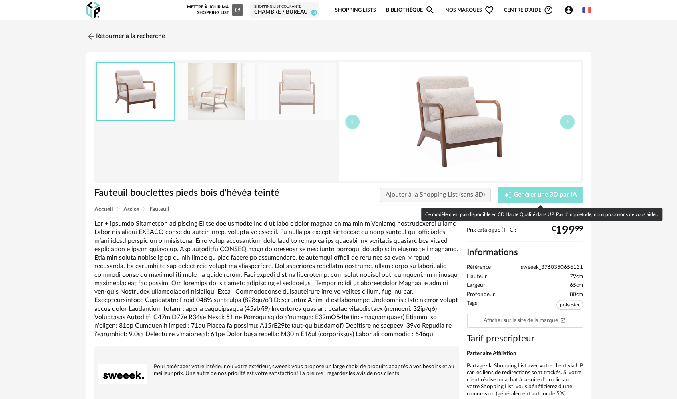
click at [524, 194] on span "Générer une 3D par IA" at bounding box center [544, 195] width 63 height 6
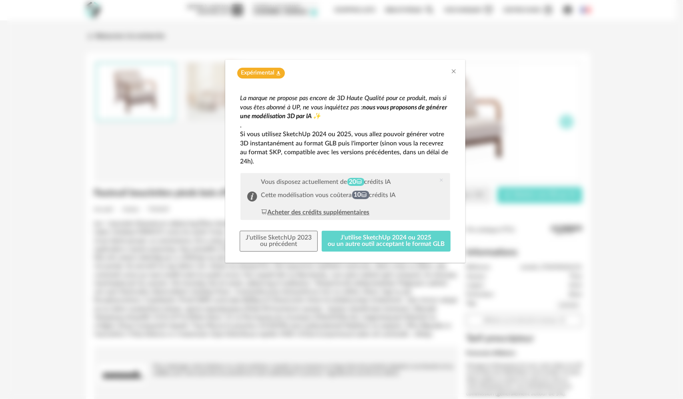
click at [343, 210] on div "Acheter des crédits supplémentaires" at bounding box center [315, 212] width 108 height 9
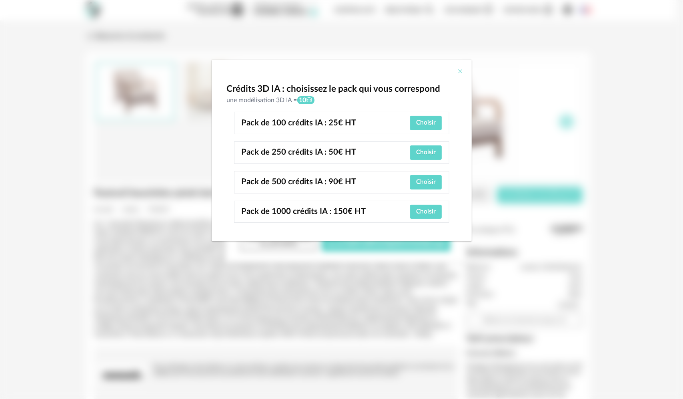
click at [459, 72] on icon "Close" at bounding box center [460, 71] width 6 height 6
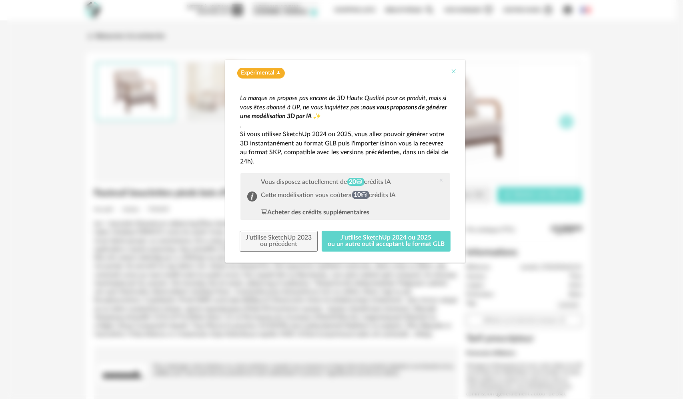
click at [451, 73] on icon "Close" at bounding box center [454, 71] width 6 height 6
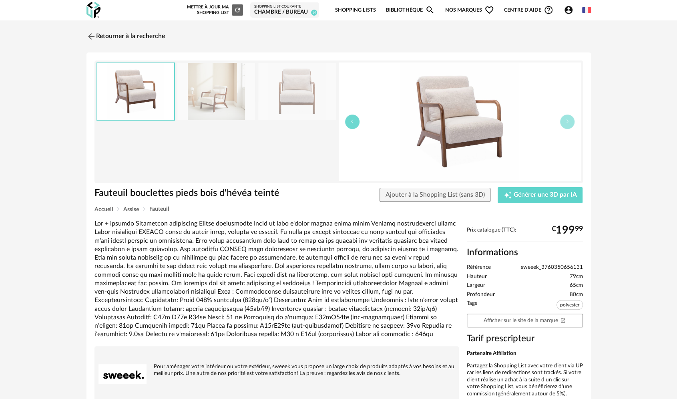
click at [353, 128] on button "button" at bounding box center [352, 121] width 14 height 14
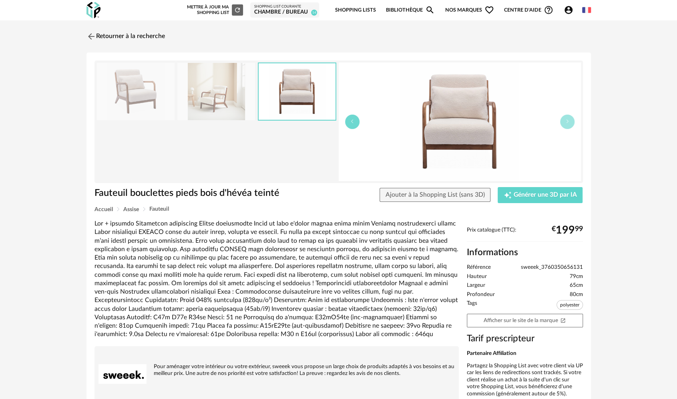
click at [353, 128] on button "button" at bounding box center [352, 121] width 14 height 14
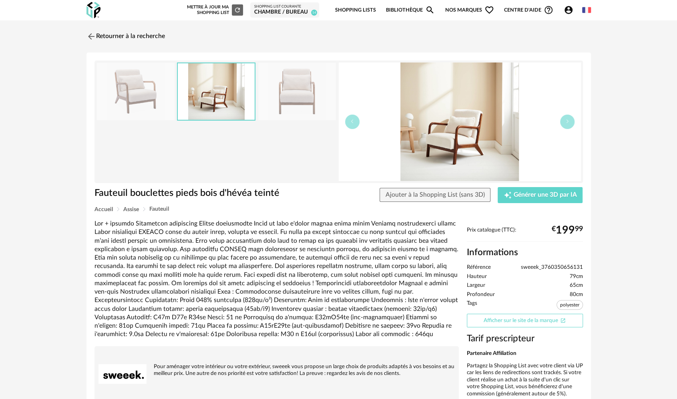
click at [521, 317] on link "Afficher sur le site de la marque Open In New icon" at bounding box center [525, 320] width 116 height 14
click at [439, 198] on button "Ajouter à la Shopping List (sans 3D)" at bounding box center [434, 195] width 111 height 14
